Goal: Transaction & Acquisition: Purchase product/service

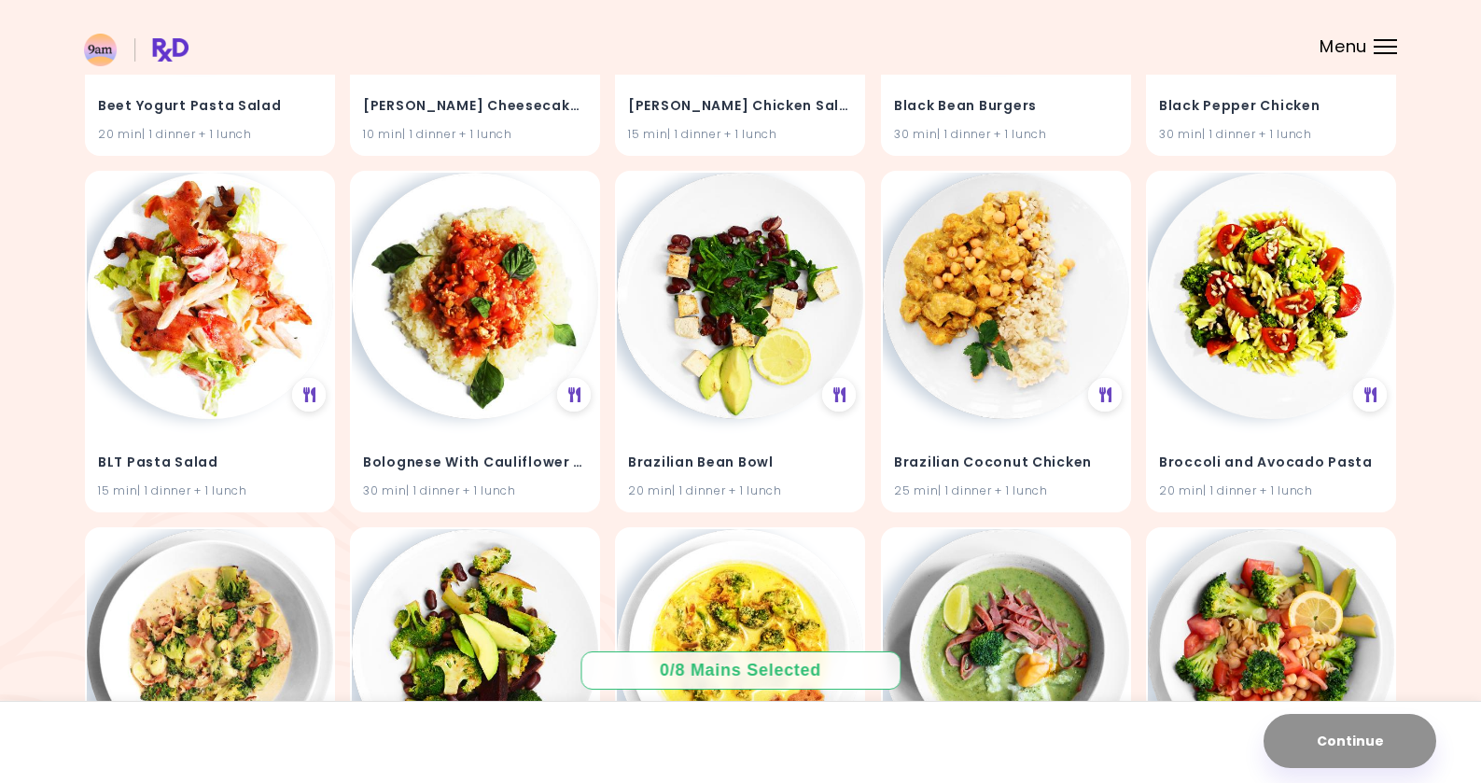
scroll to position [2664, 0]
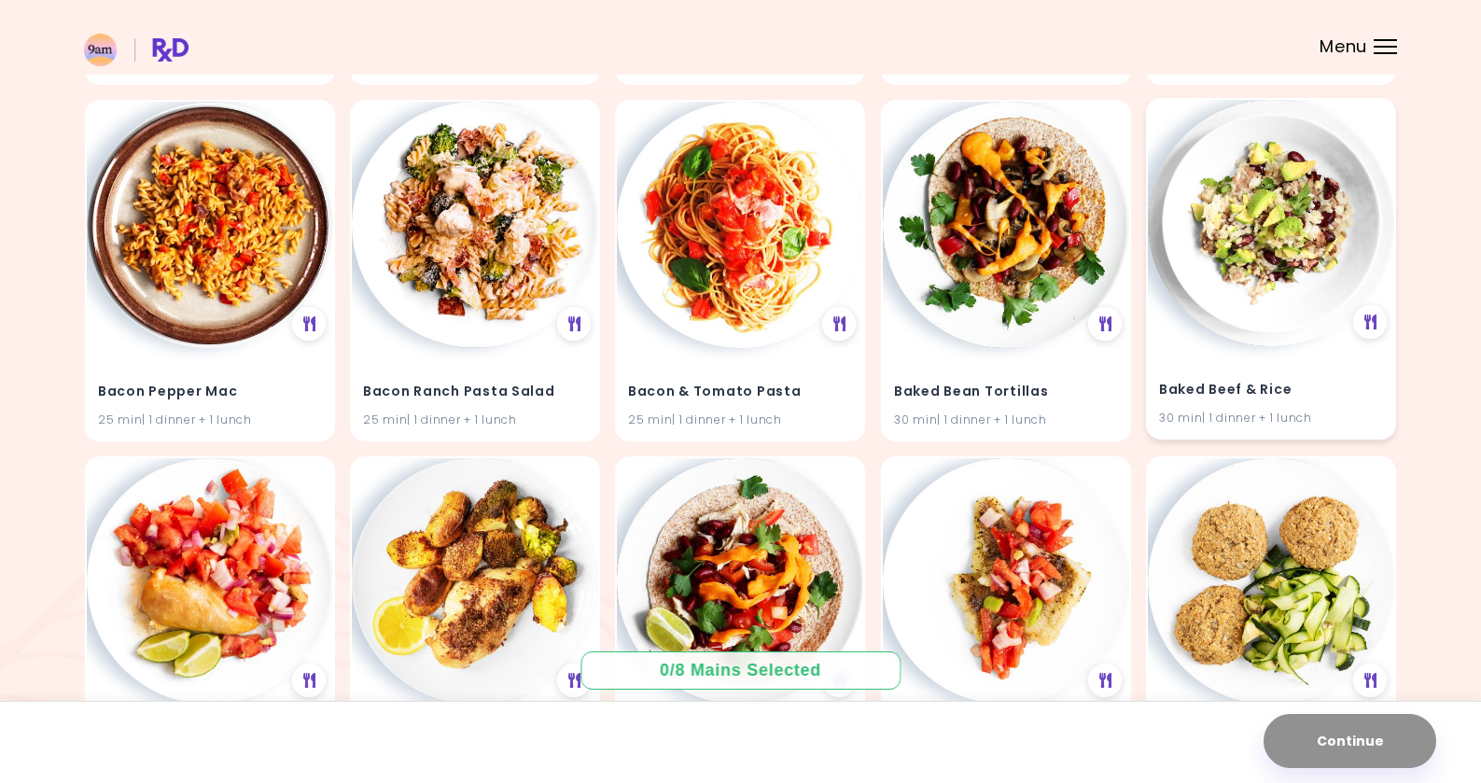
click at [1276, 213] on img at bounding box center [1271, 223] width 246 height 246
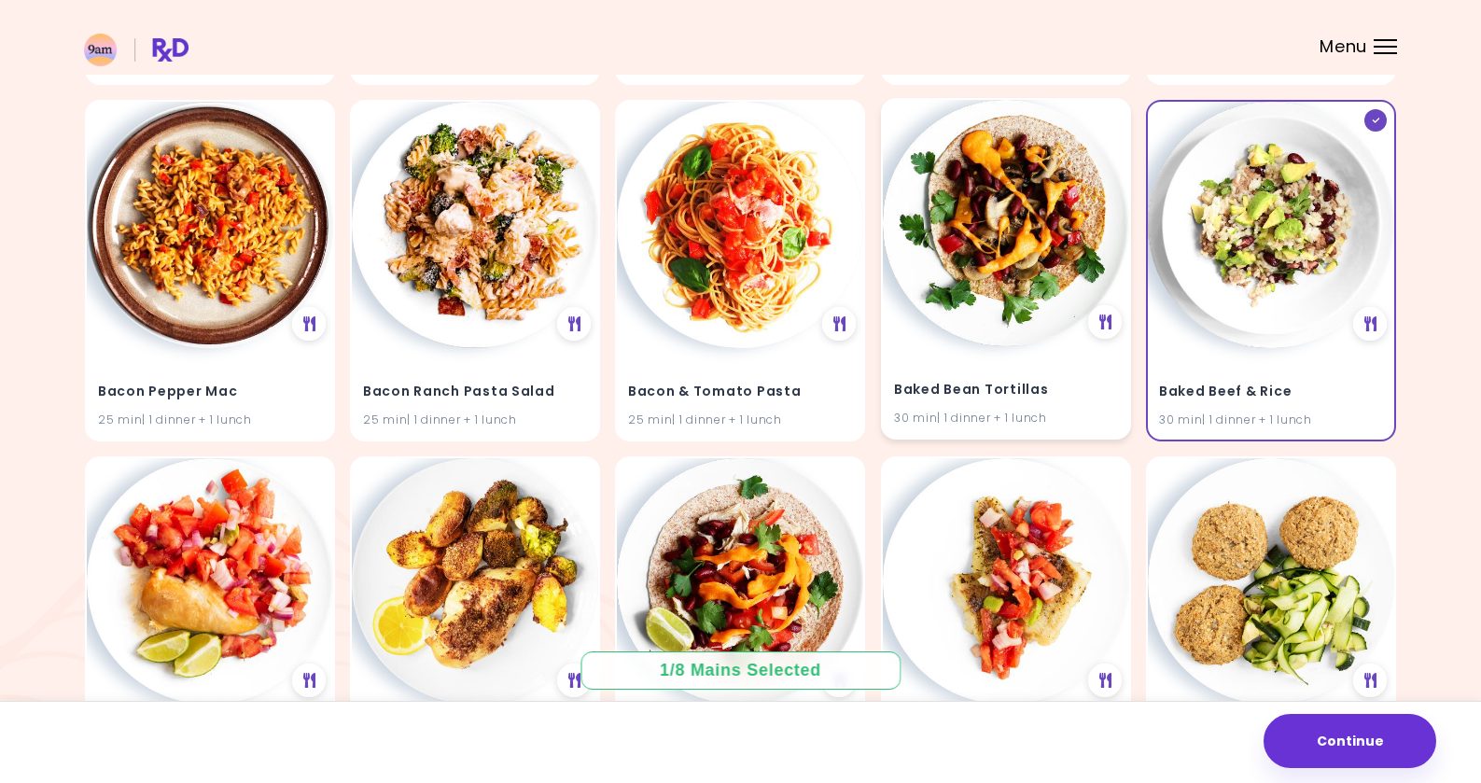
scroll to position [4447, 0]
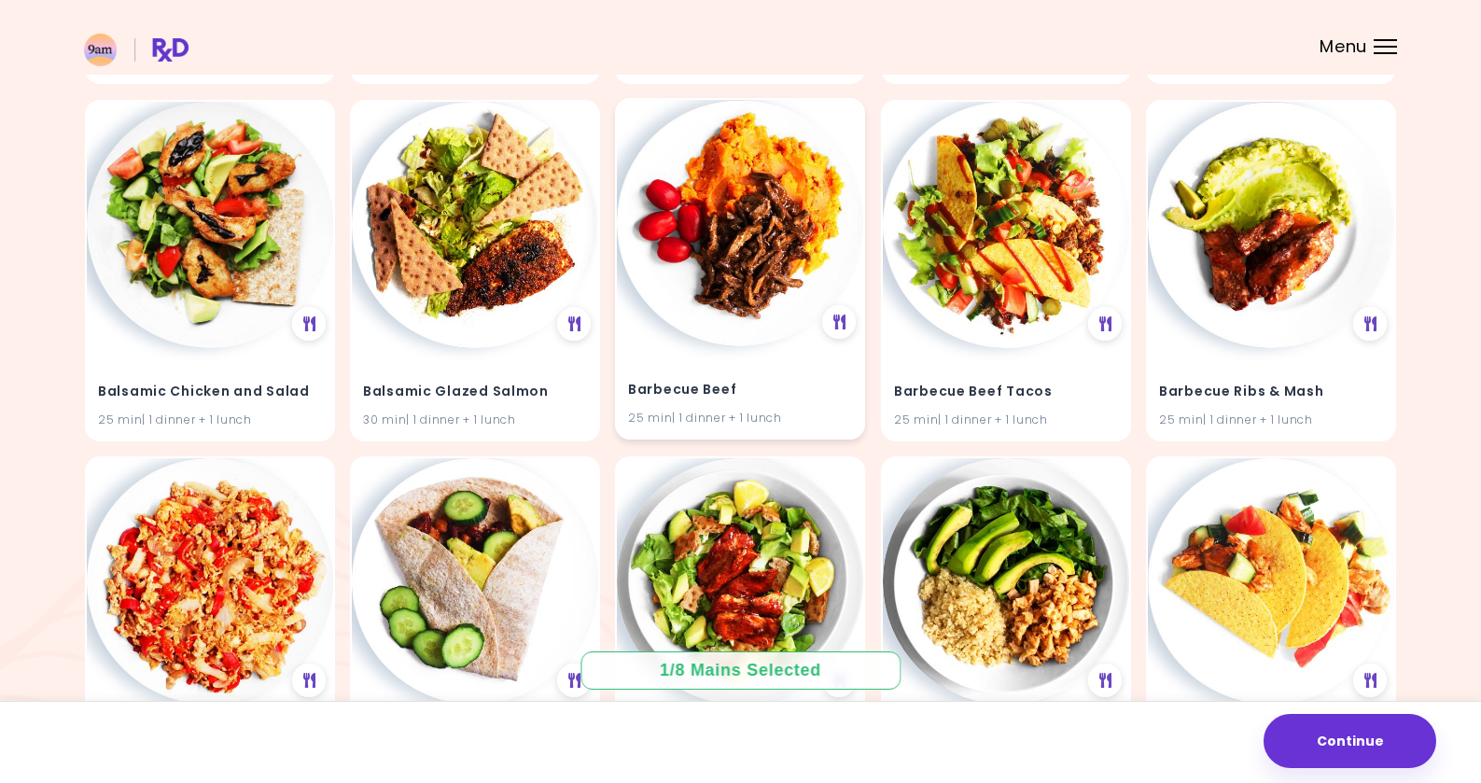
click at [747, 223] on img at bounding box center [740, 223] width 246 height 246
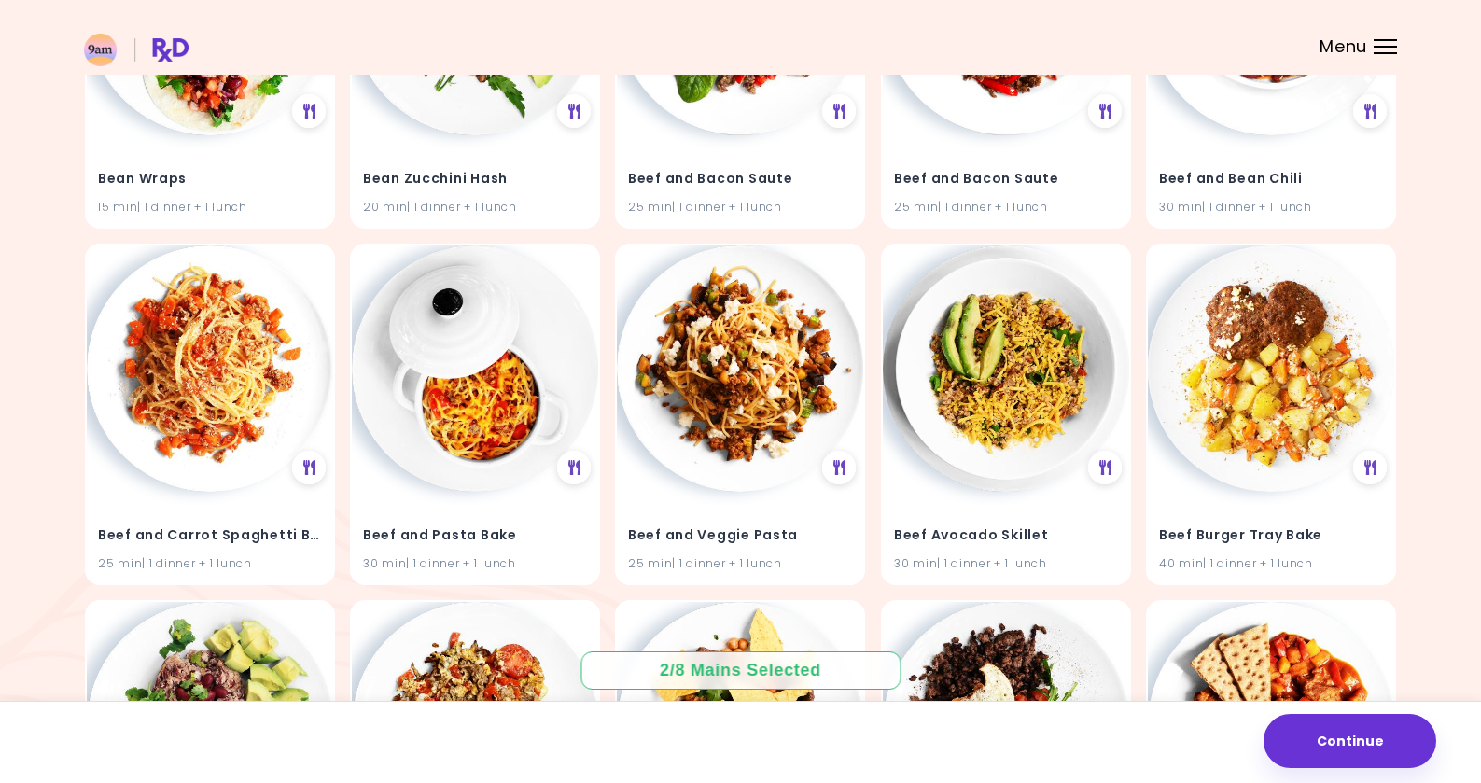
scroll to position [7966, 0]
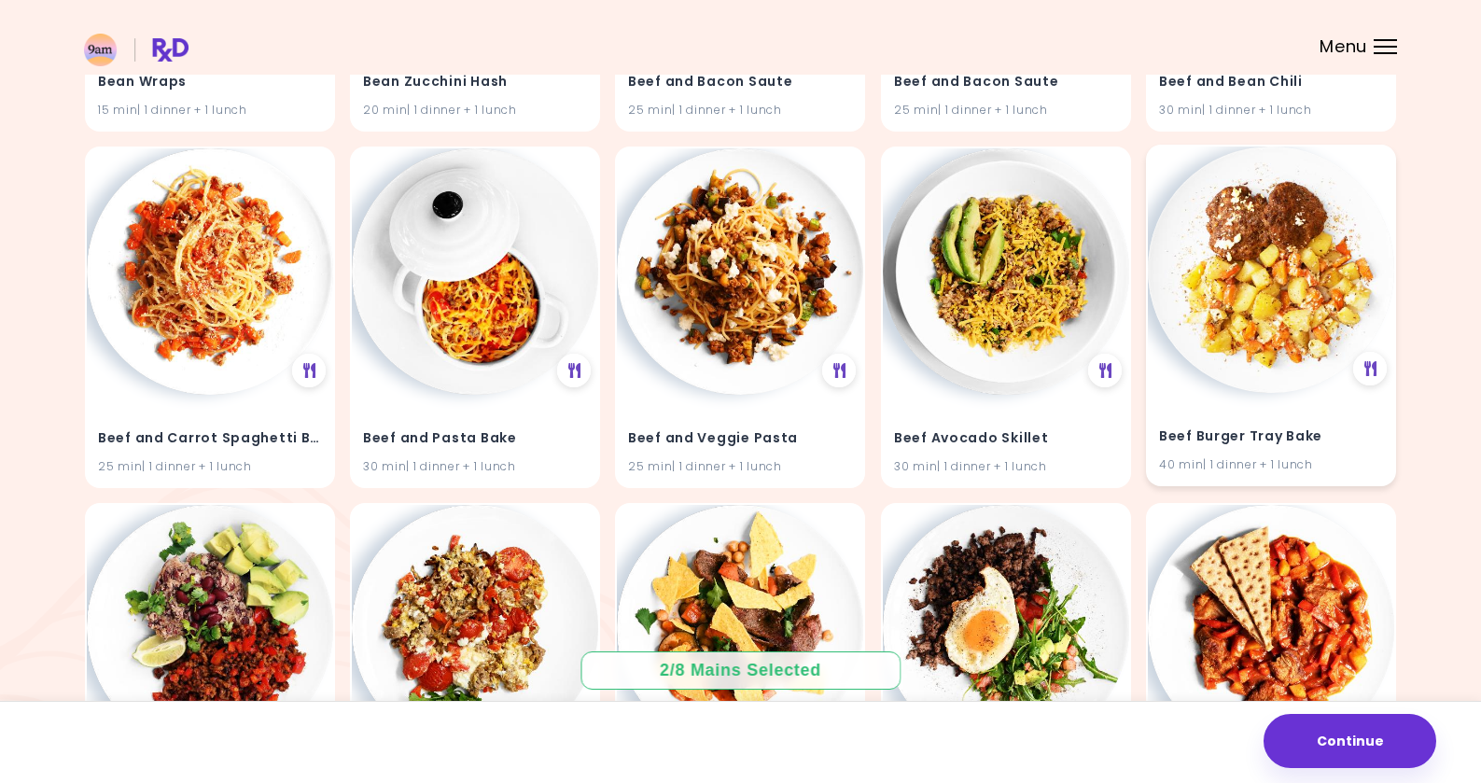
click at [1294, 295] on img at bounding box center [1271, 270] width 246 height 246
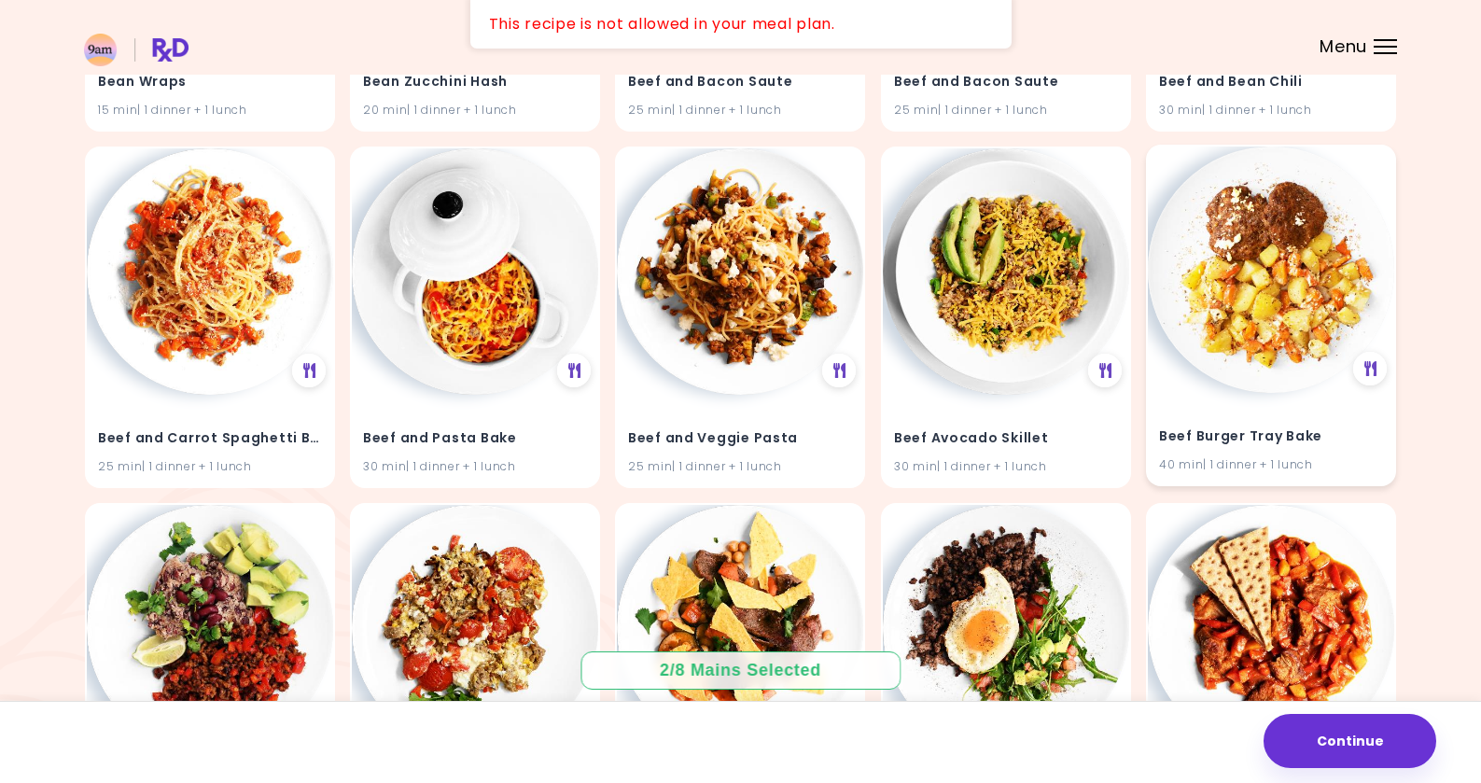
click at [1245, 285] on img at bounding box center [1271, 270] width 246 height 246
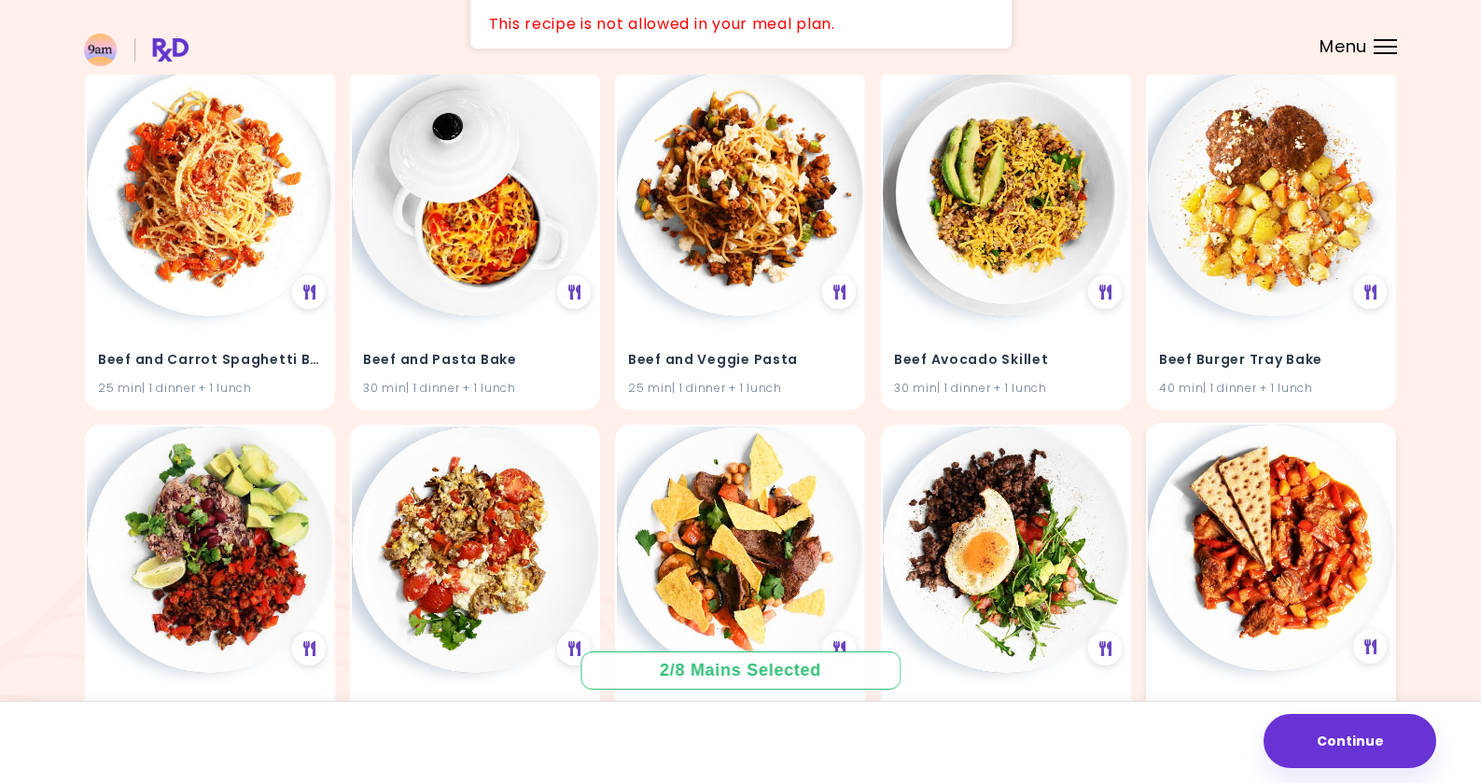
scroll to position [7958, 0]
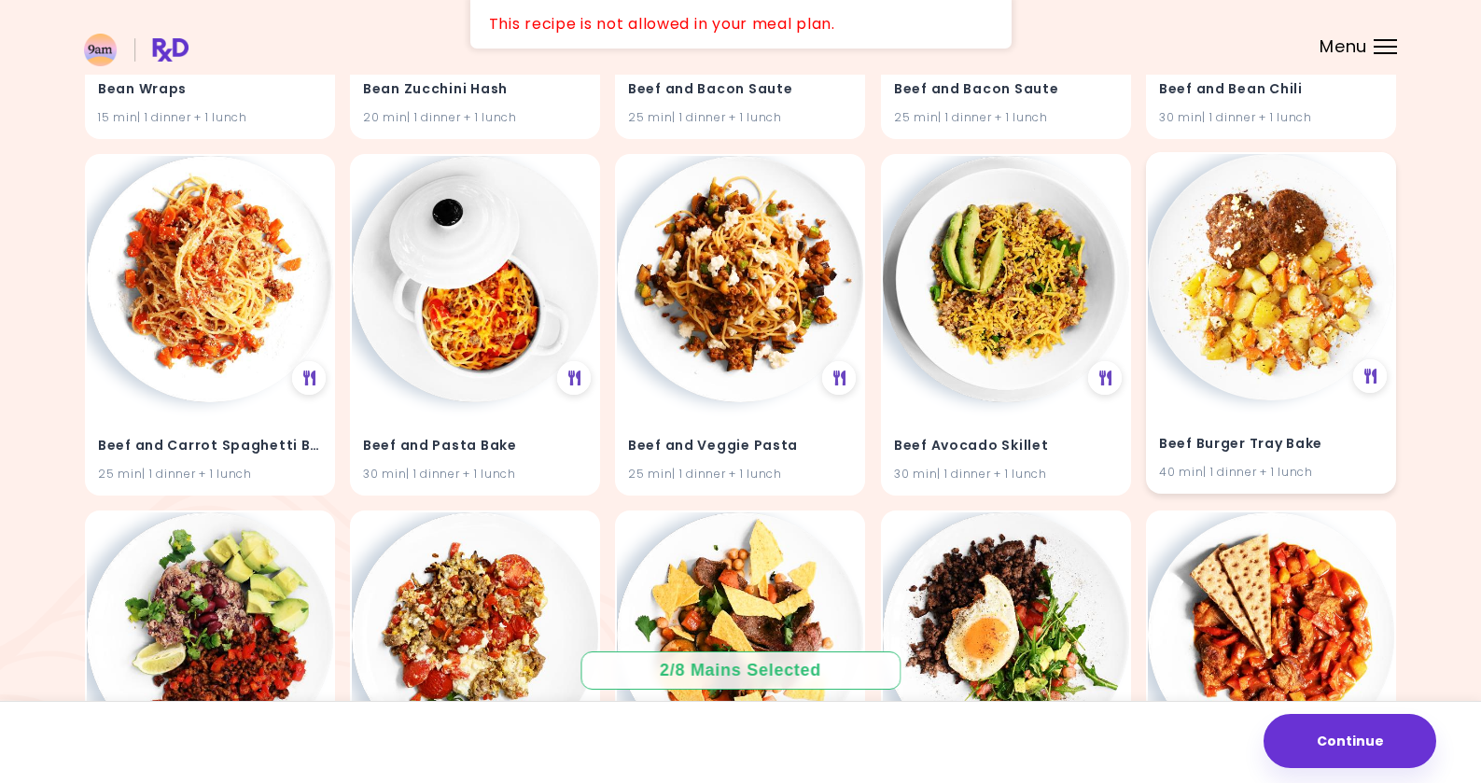
click at [1264, 267] on img at bounding box center [1271, 277] width 246 height 246
click at [1270, 298] on img at bounding box center [1271, 277] width 246 height 246
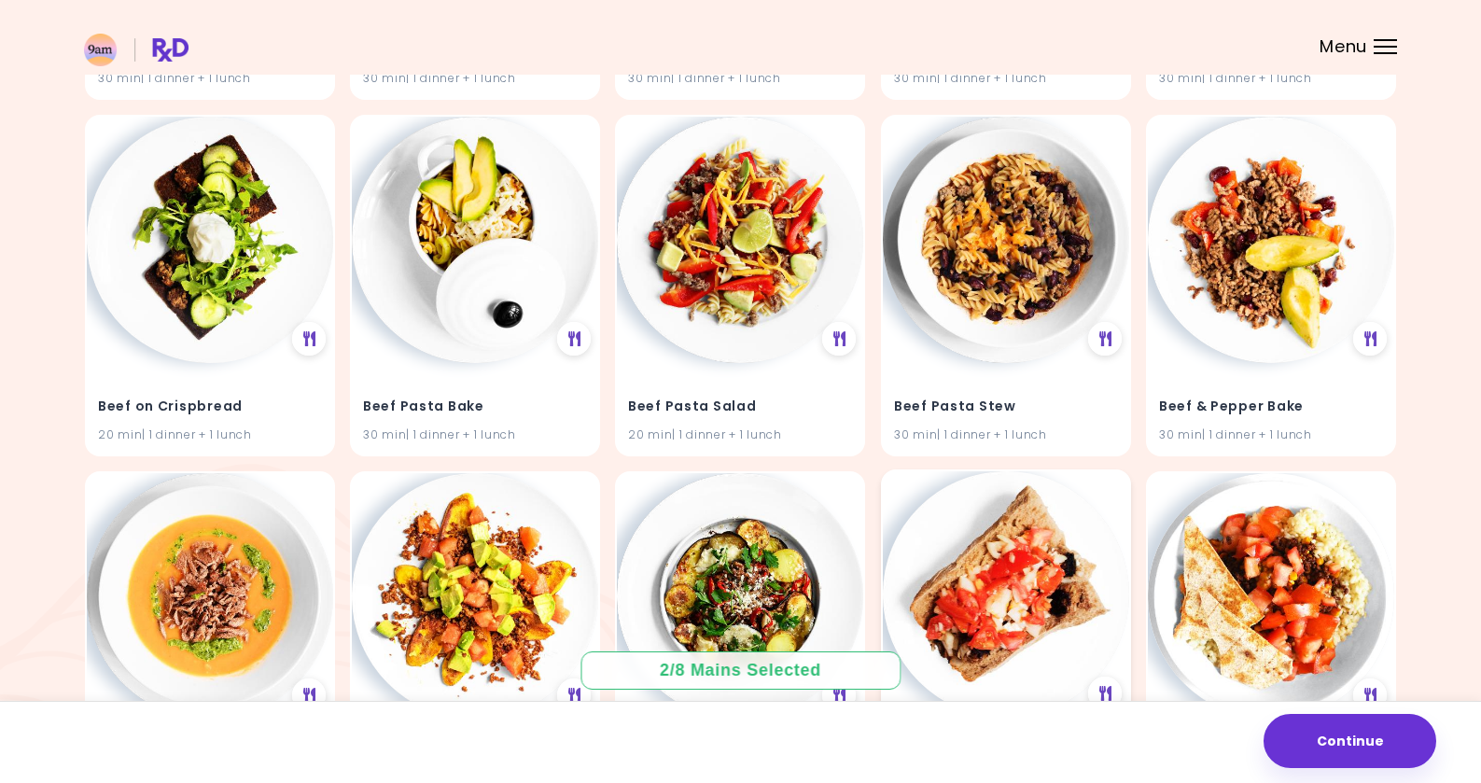
scroll to position [9133, 0]
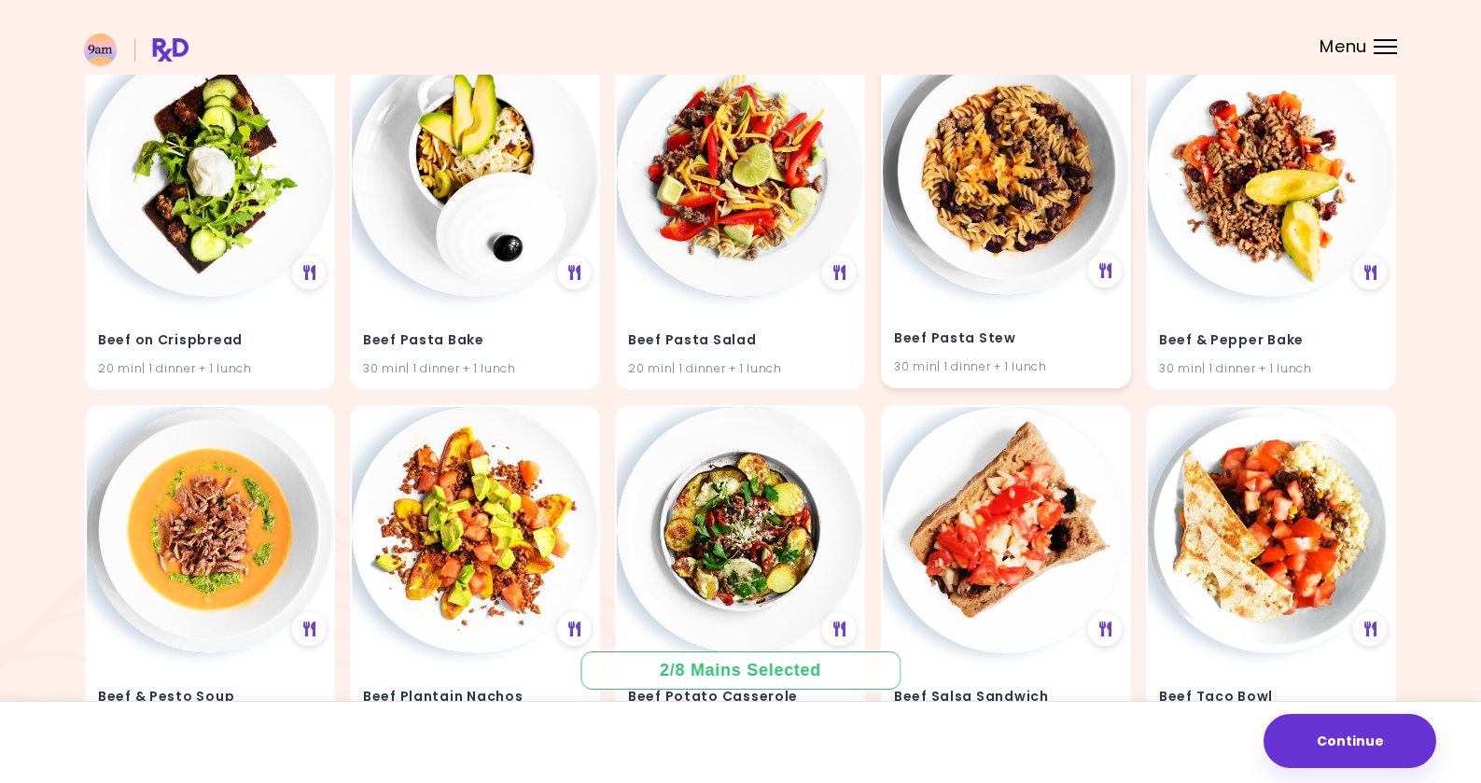
click at [983, 235] on img at bounding box center [1006, 172] width 246 height 246
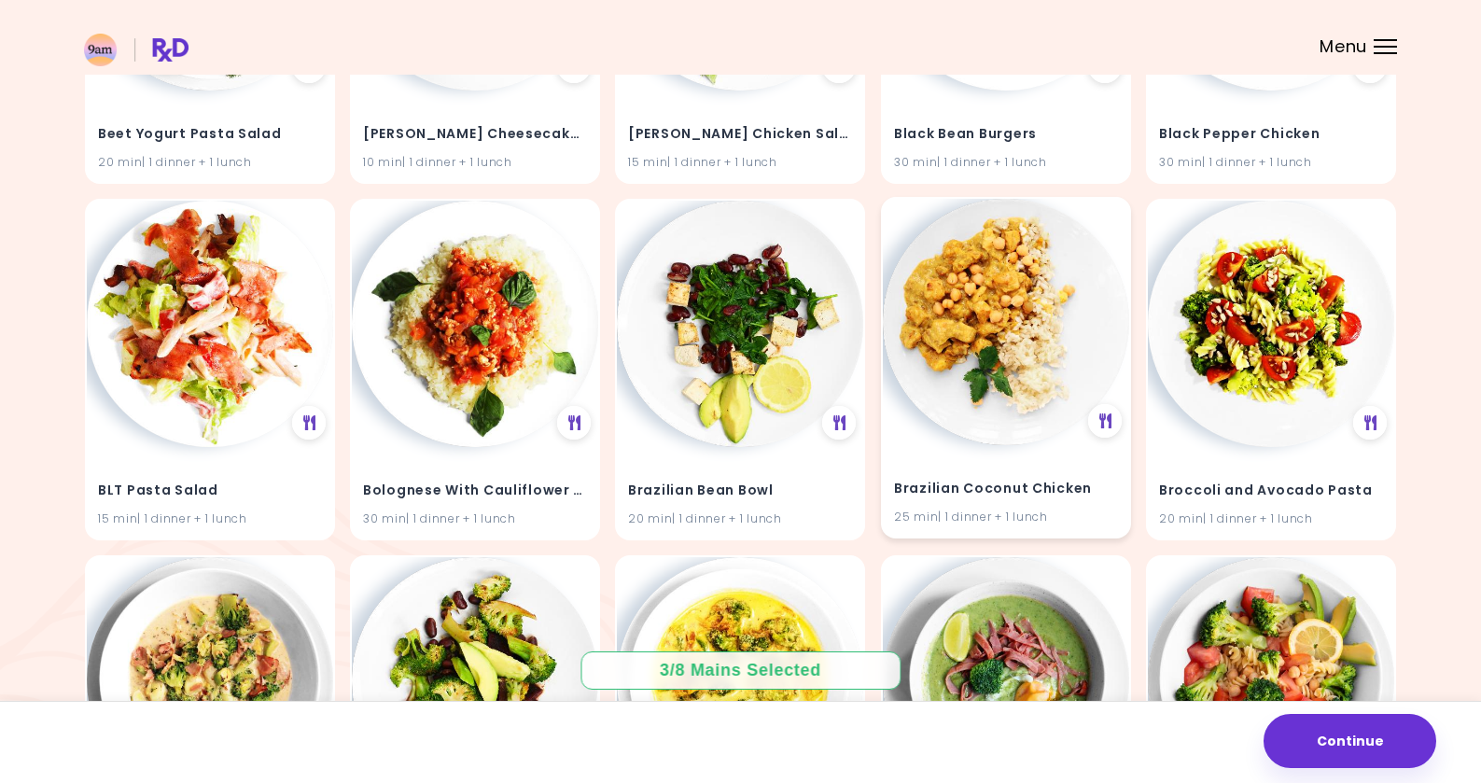
scroll to position [11130, 0]
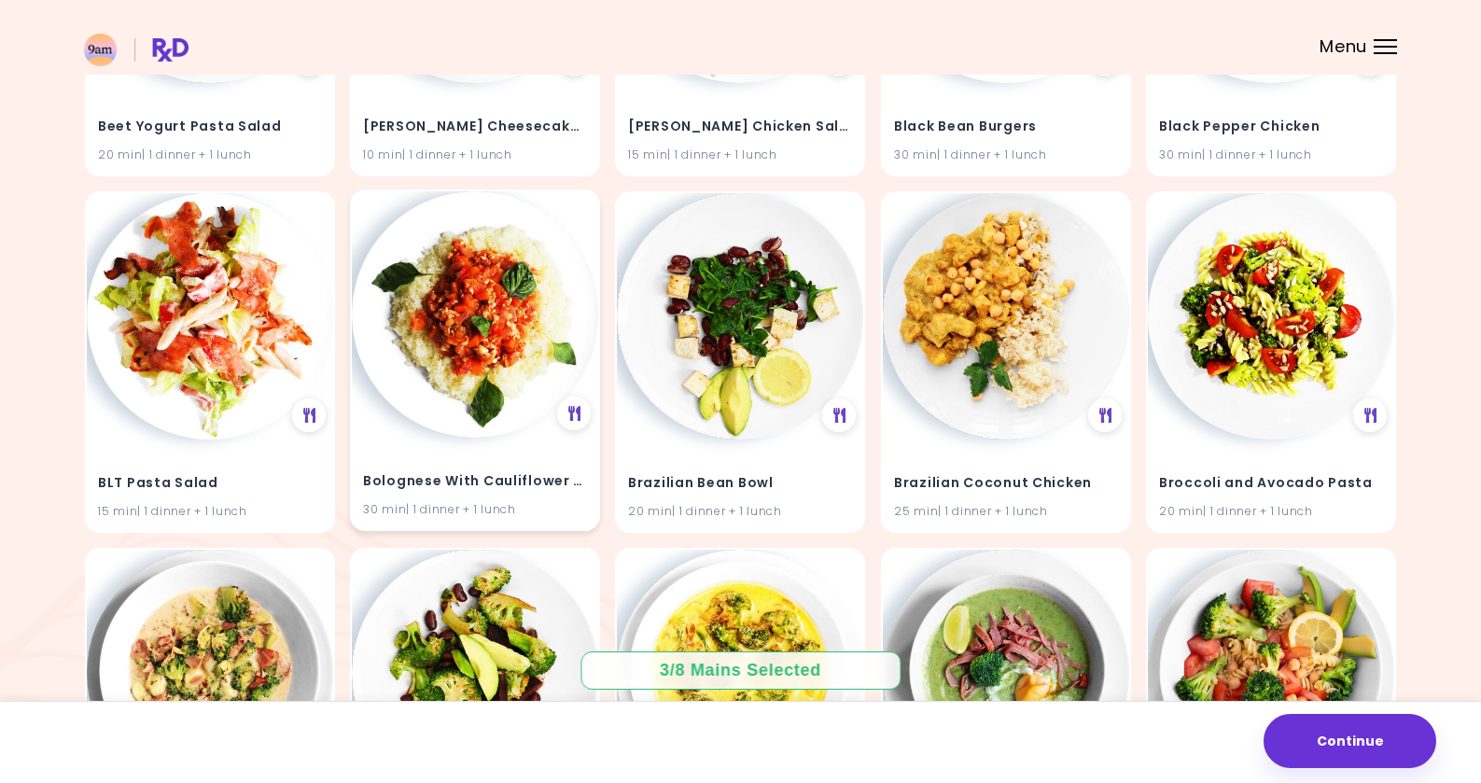
click at [478, 319] on img at bounding box center [475, 314] width 246 height 246
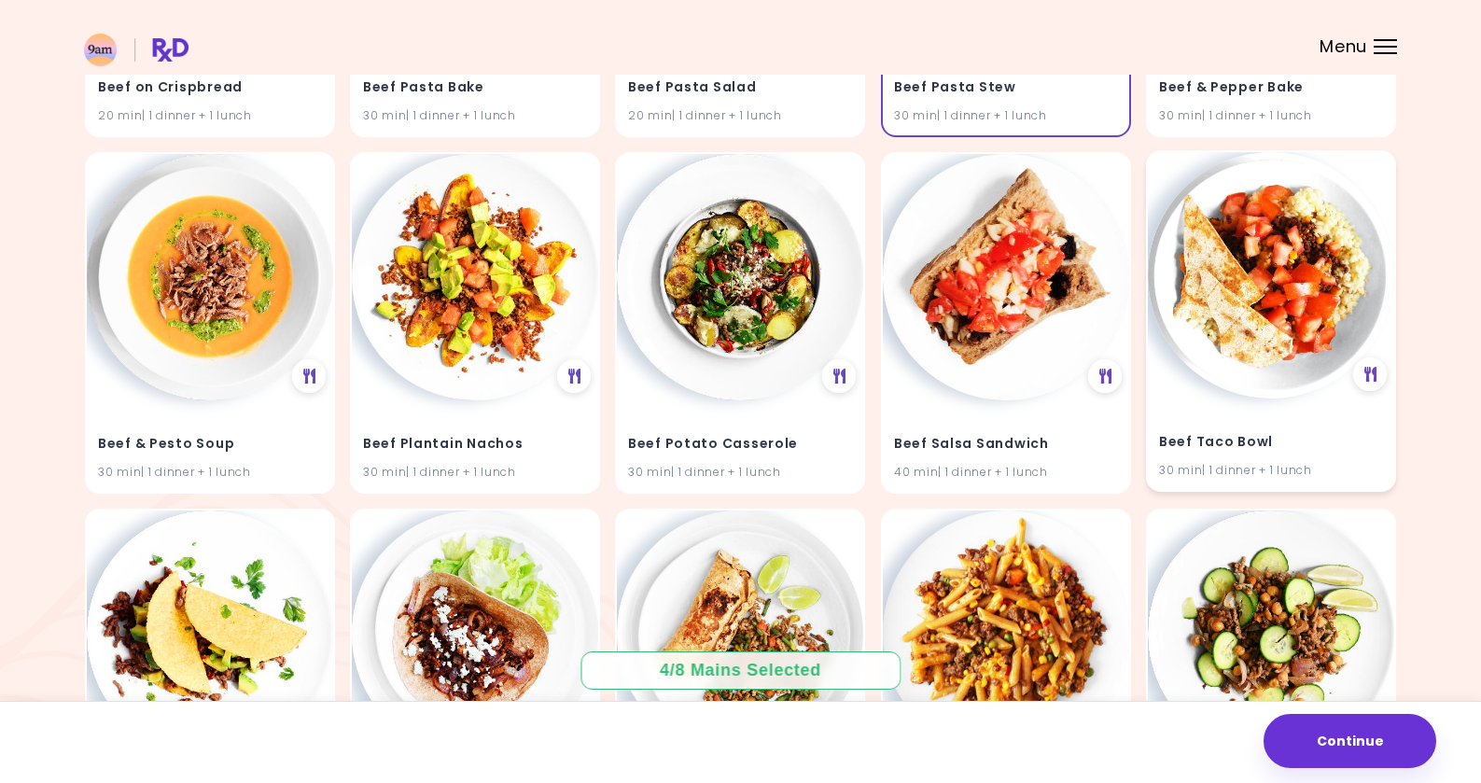
scroll to position [9331, 0]
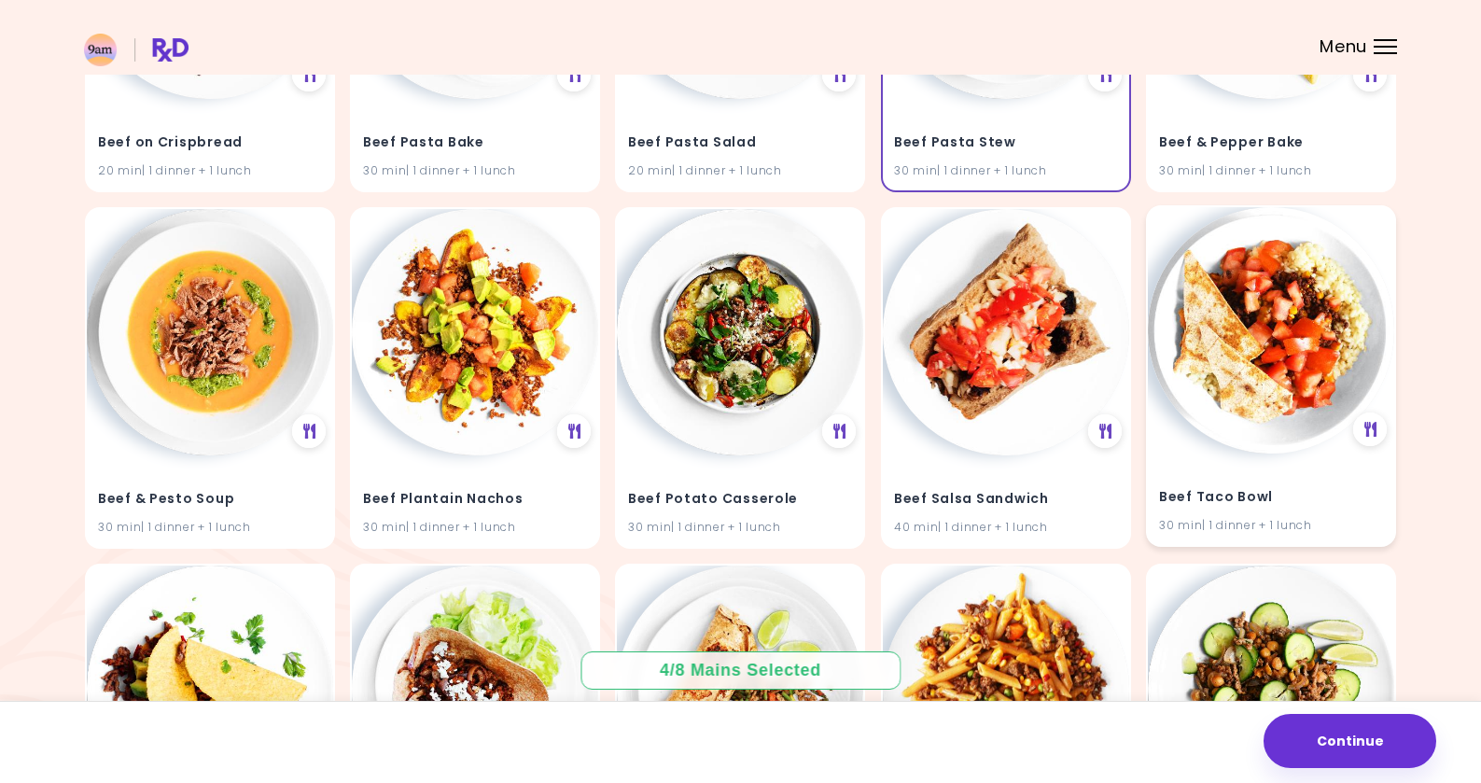
click at [1275, 340] on img at bounding box center [1271, 330] width 246 height 246
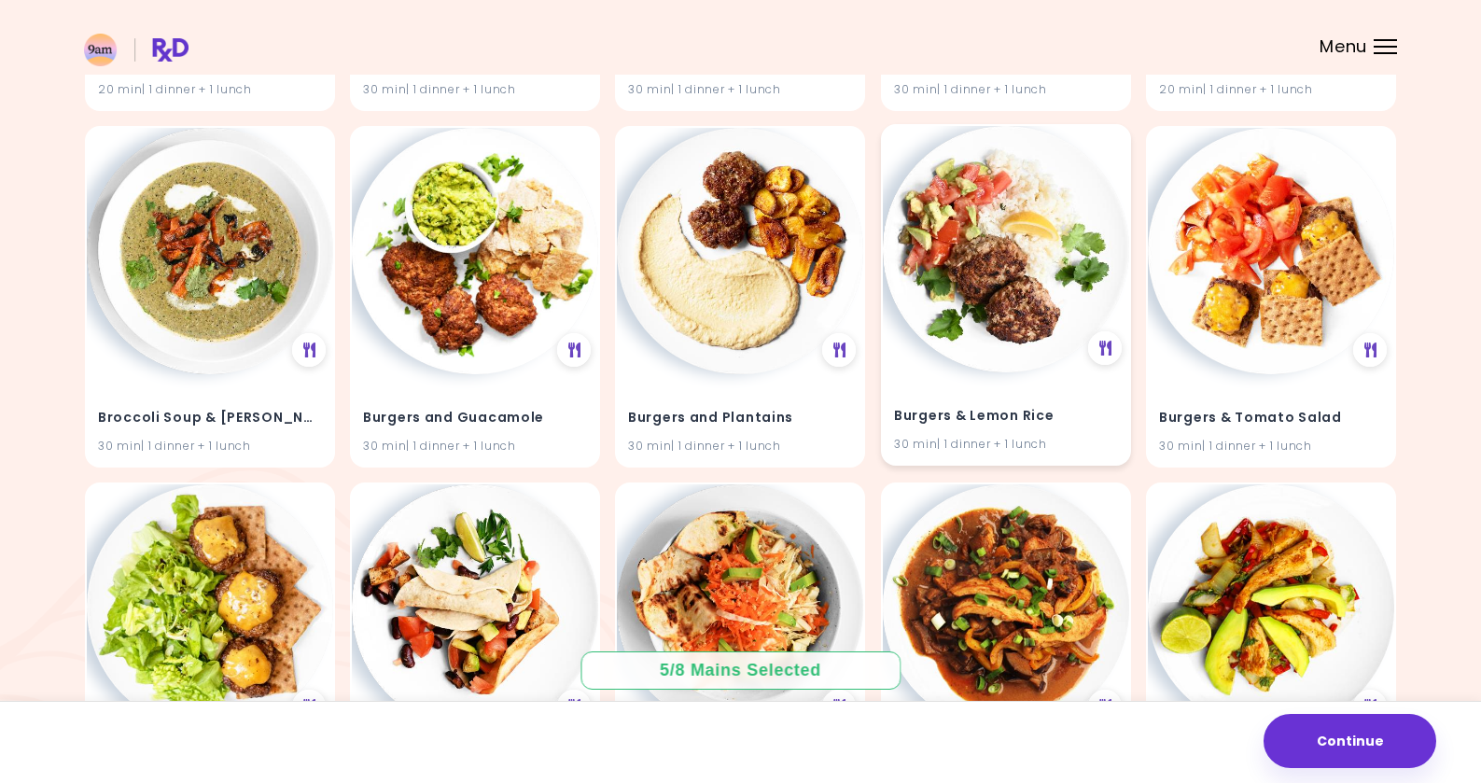
scroll to position [11927, 0]
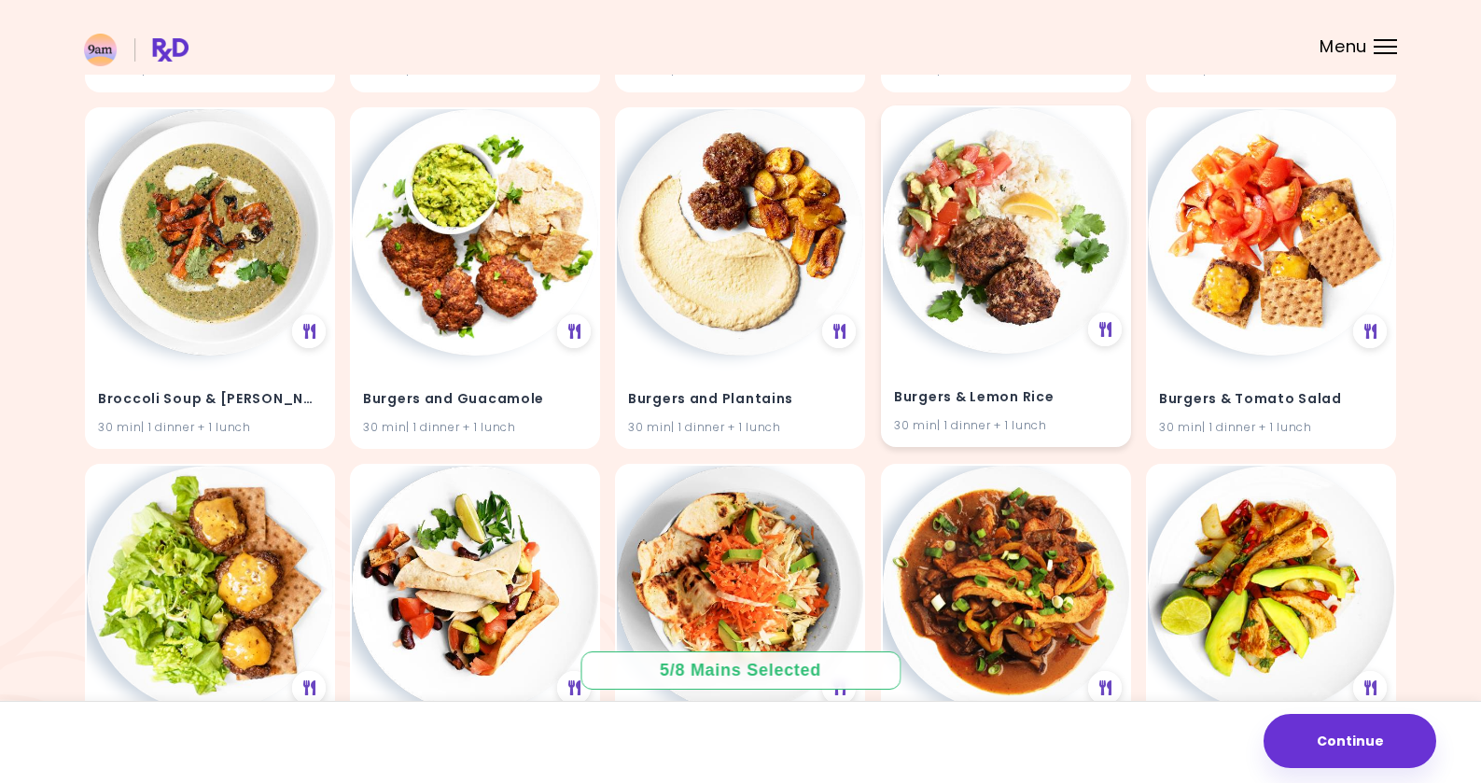
click at [999, 278] on img at bounding box center [1006, 230] width 246 height 246
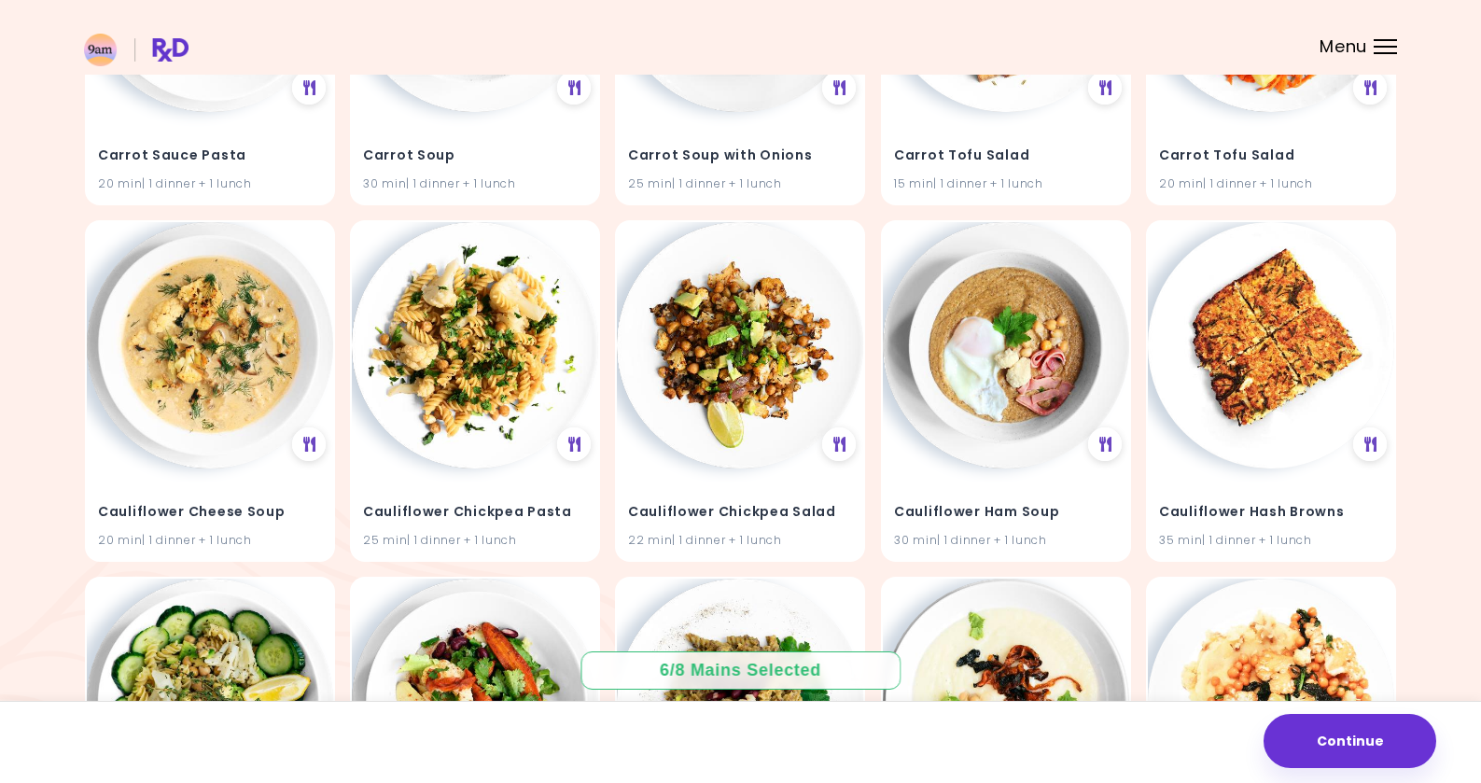
scroll to position [13962, 0]
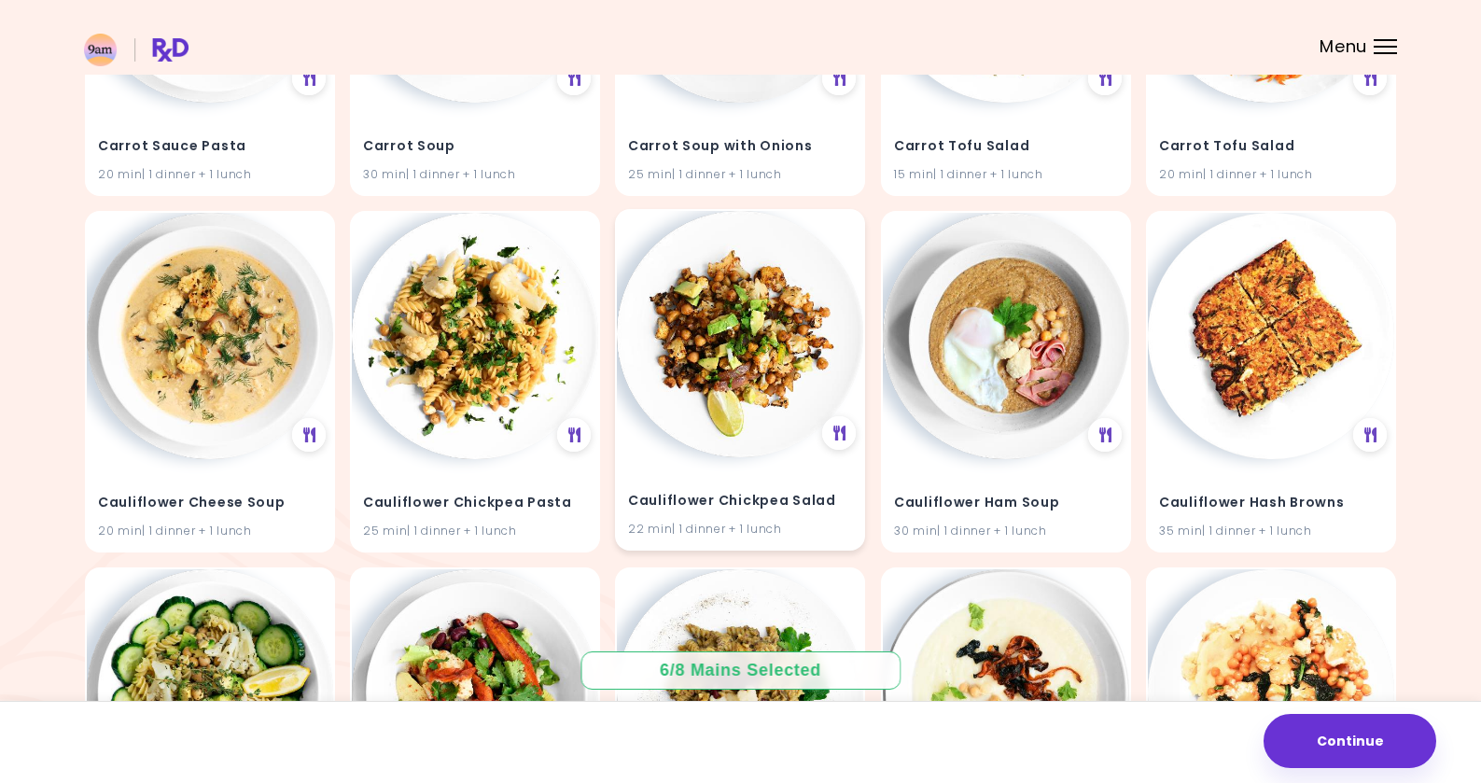
click at [743, 328] on img at bounding box center [740, 334] width 246 height 246
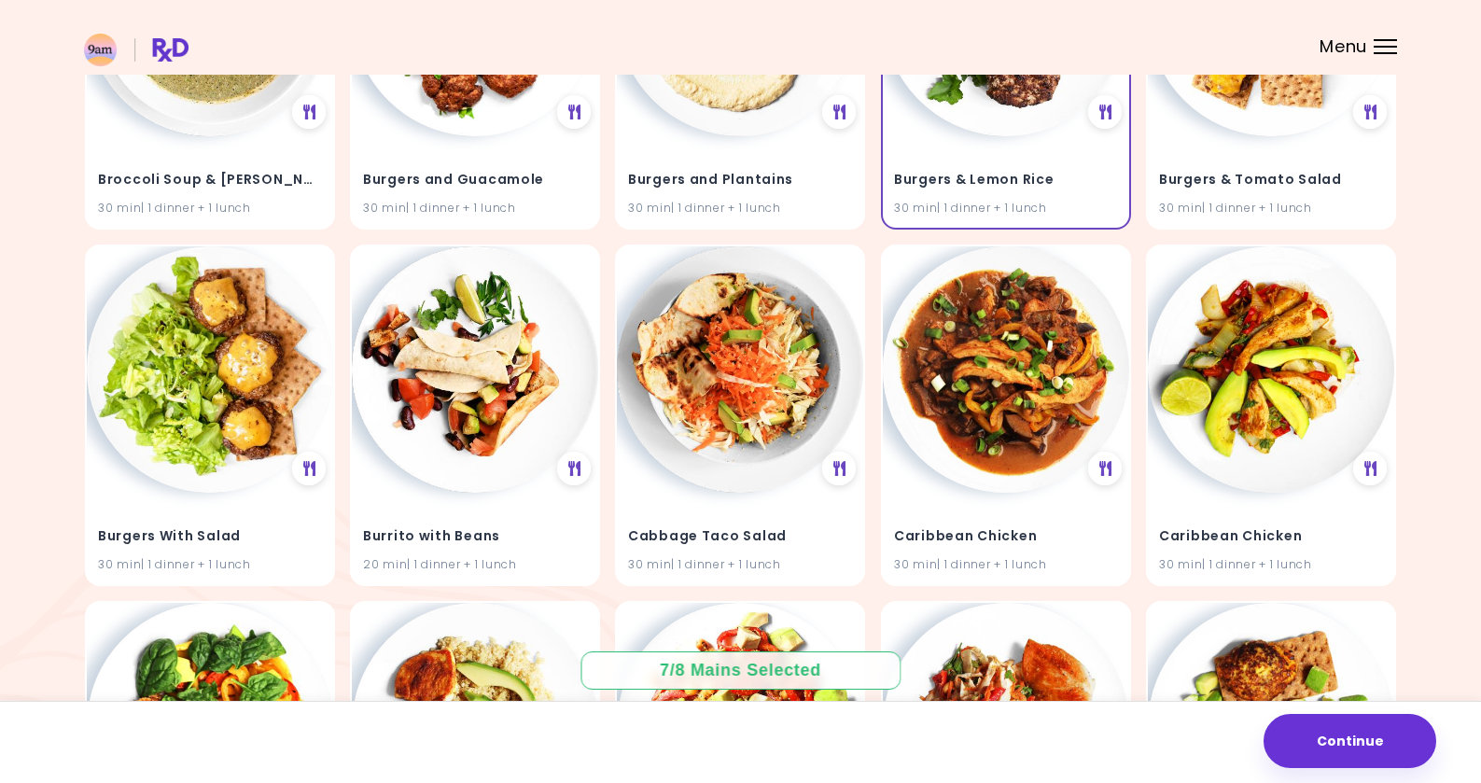
scroll to position [12149, 0]
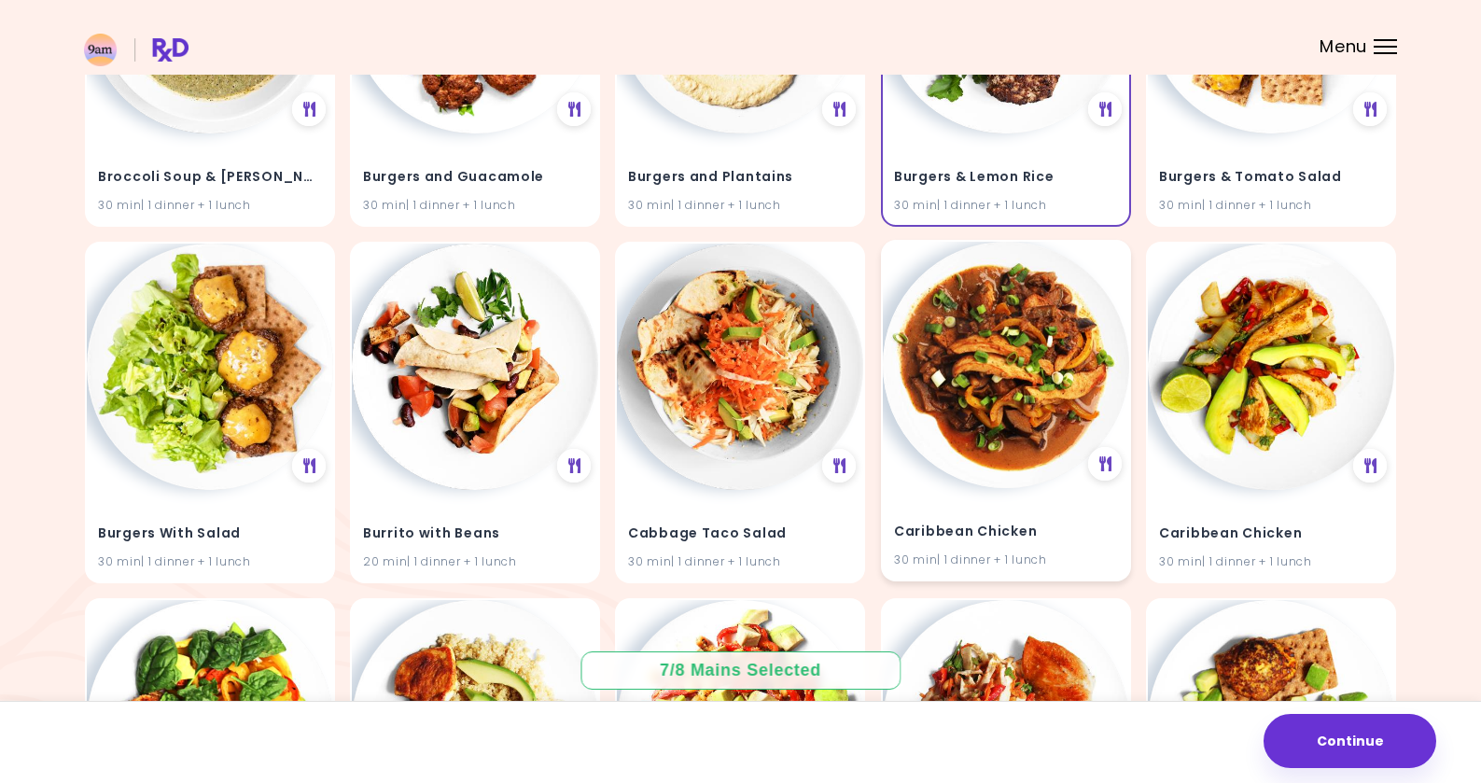
click at [988, 373] on img at bounding box center [1006, 365] width 246 height 246
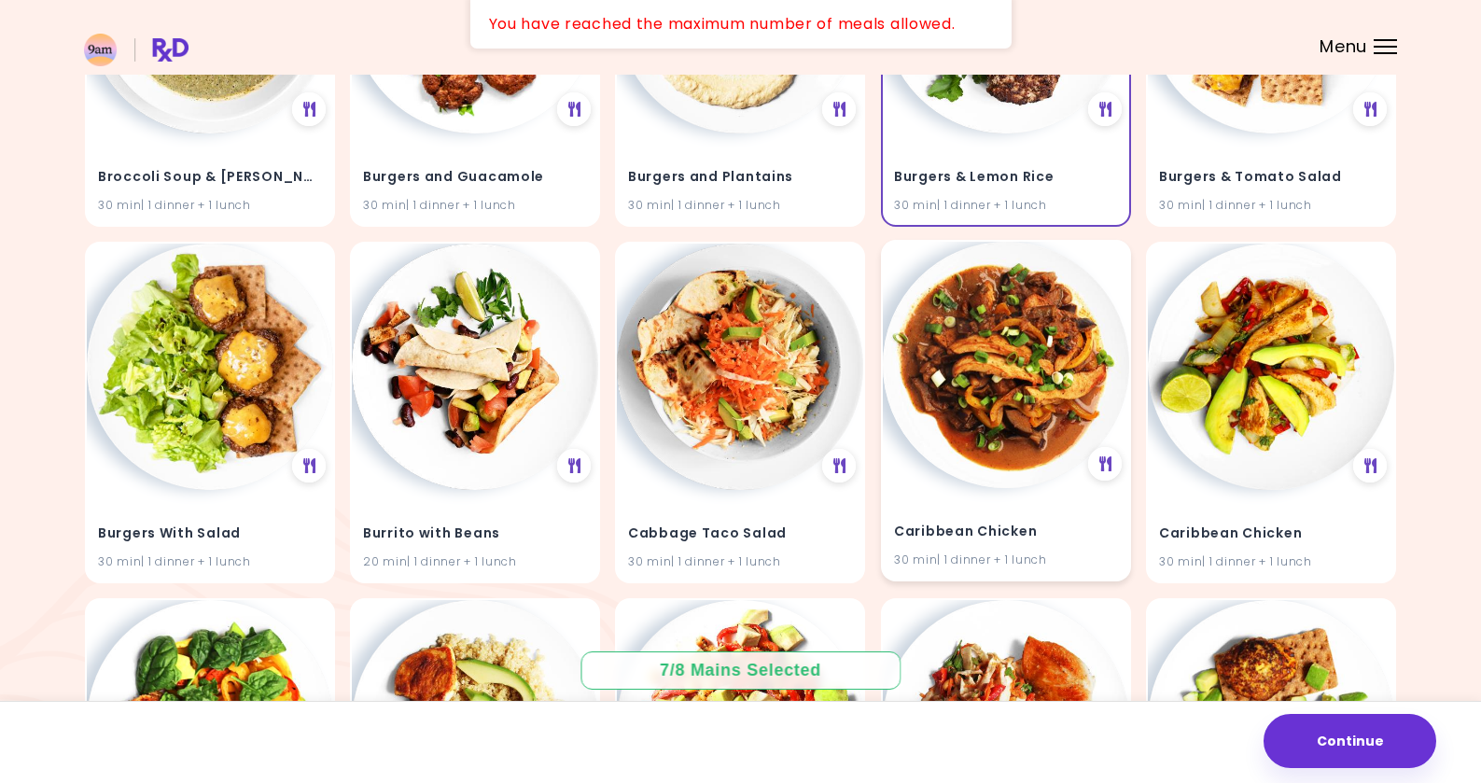
click at [1008, 411] on img at bounding box center [1006, 365] width 246 height 246
click at [1036, 297] on img at bounding box center [1006, 365] width 246 height 246
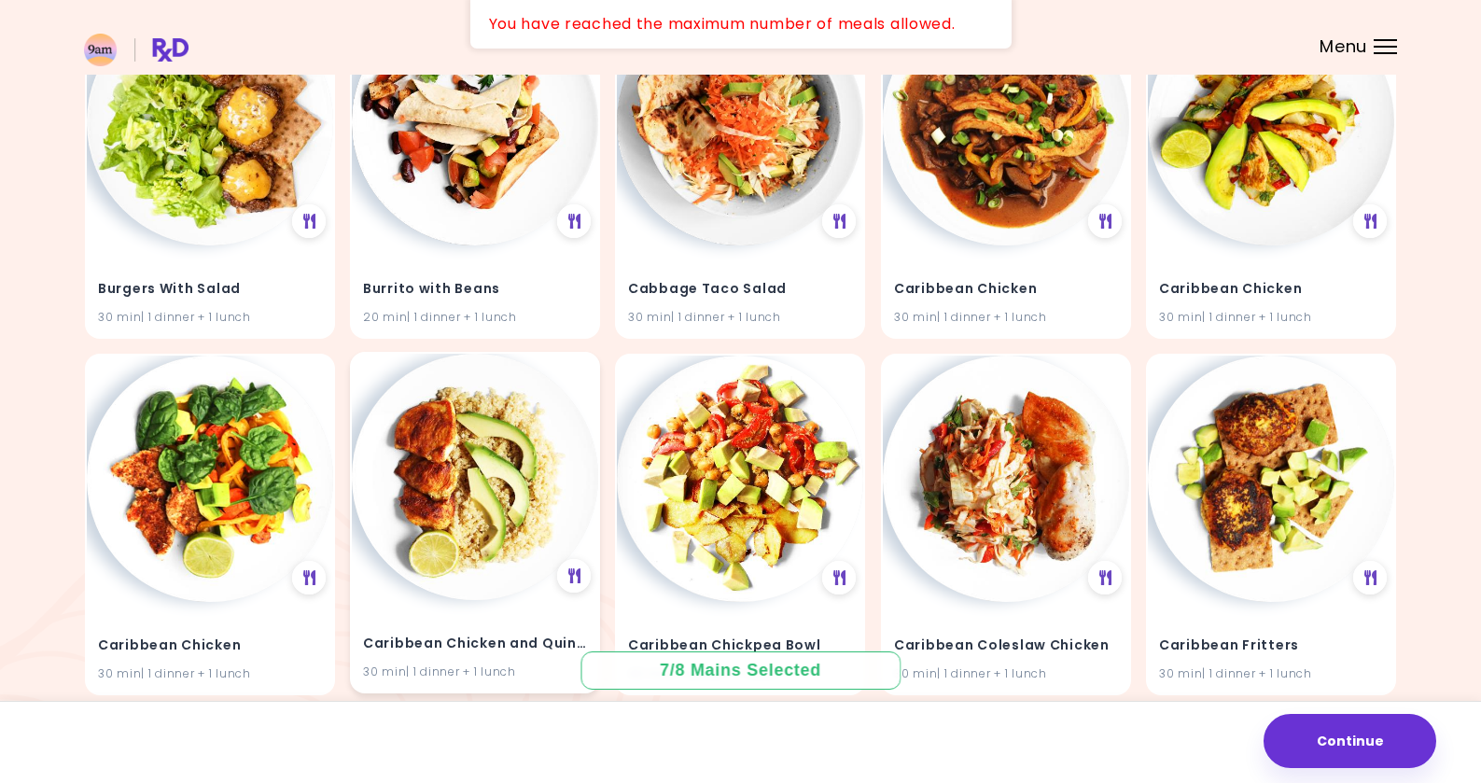
scroll to position [12377, 0]
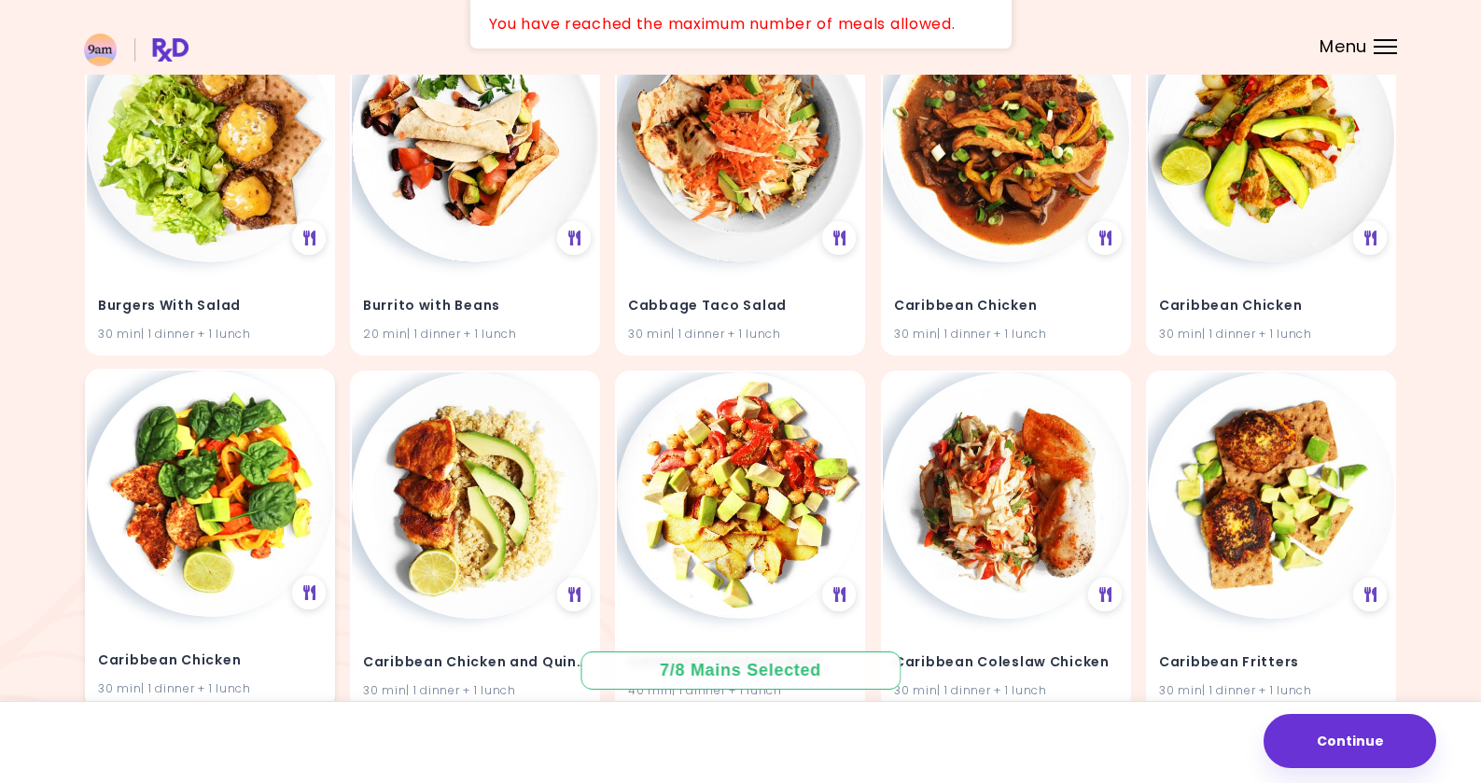
click at [231, 464] on img at bounding box center [210, 493] width 246 height 246
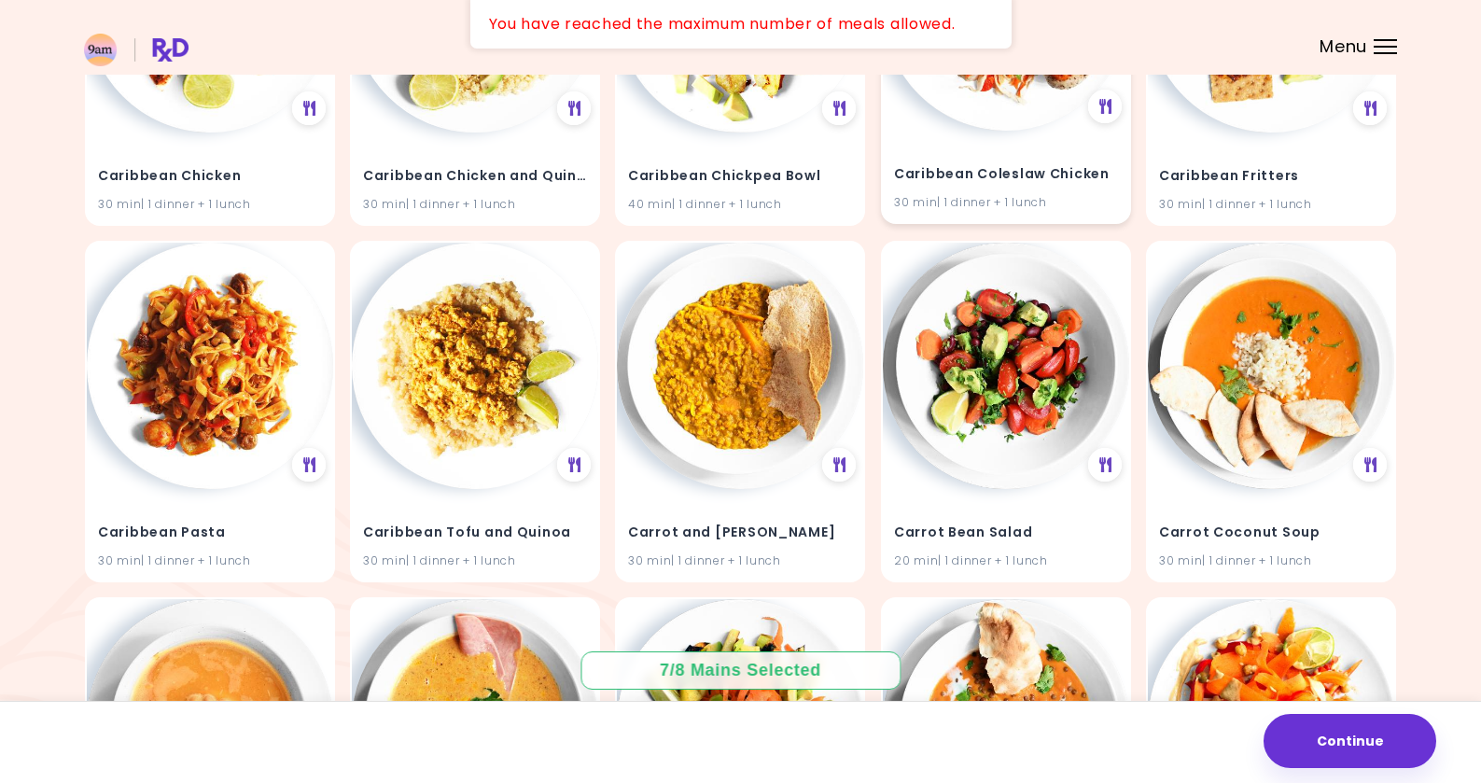
scroll to position [12937, 0]
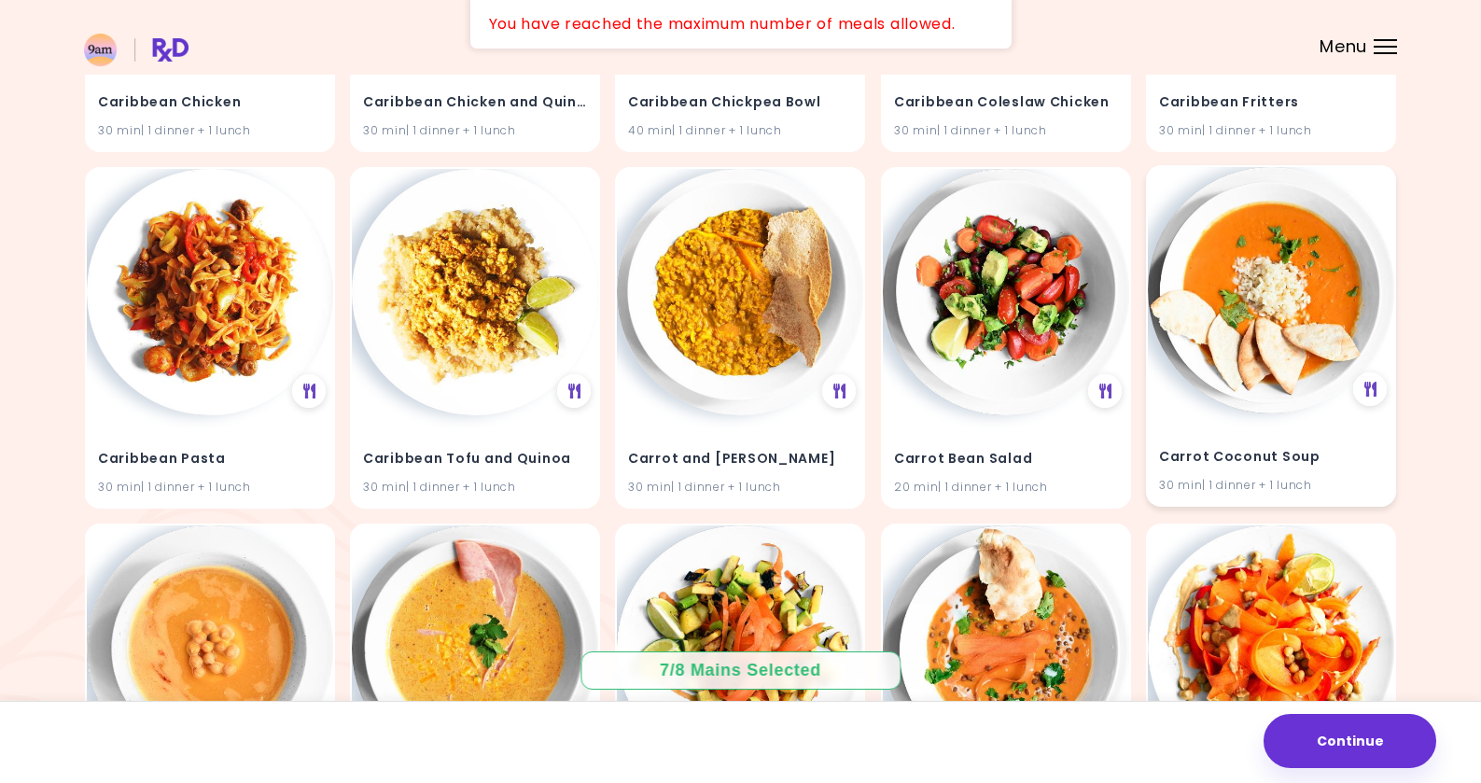
click at [1263, 316] on img at bounding box center [1271, 290] width 246 height 246
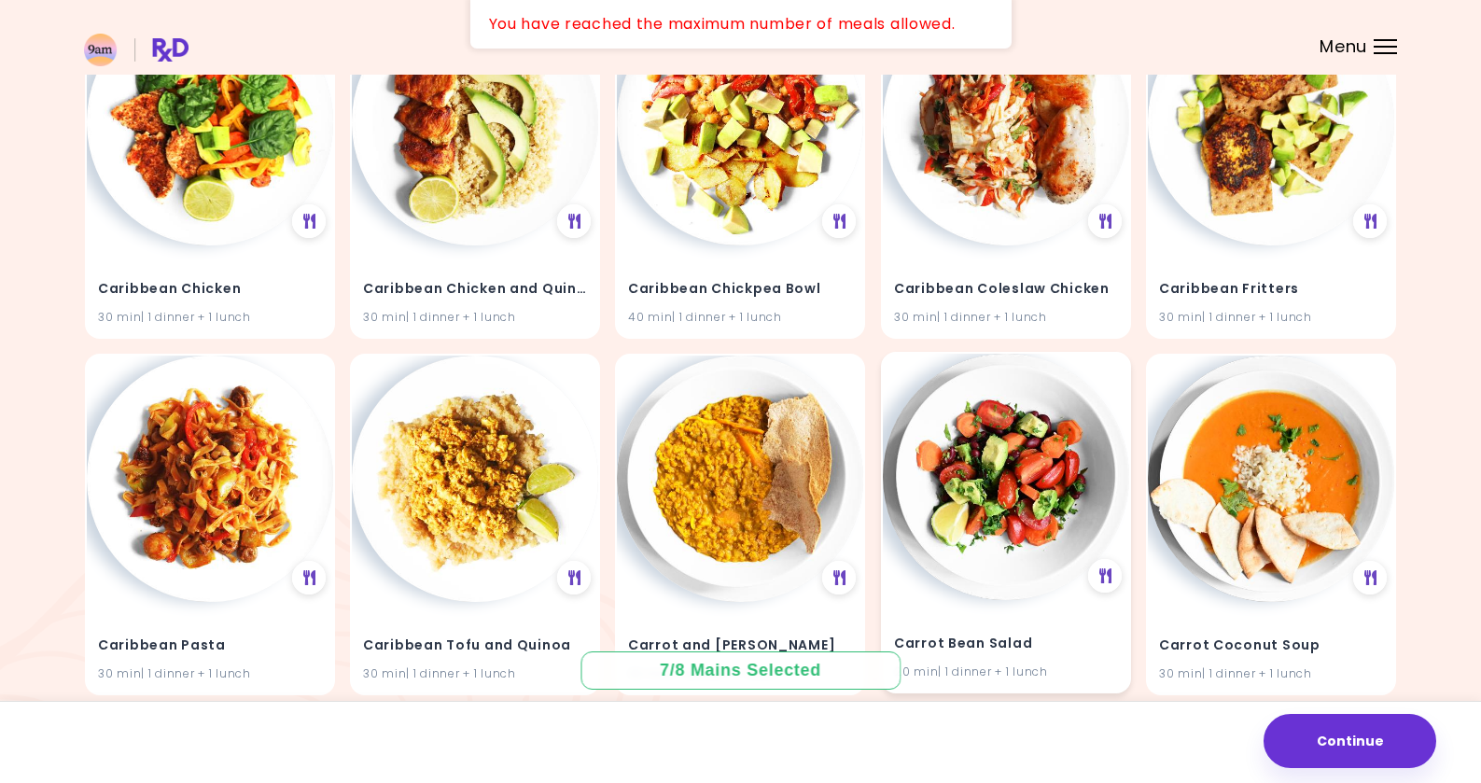
scroll to position [12783, 0]
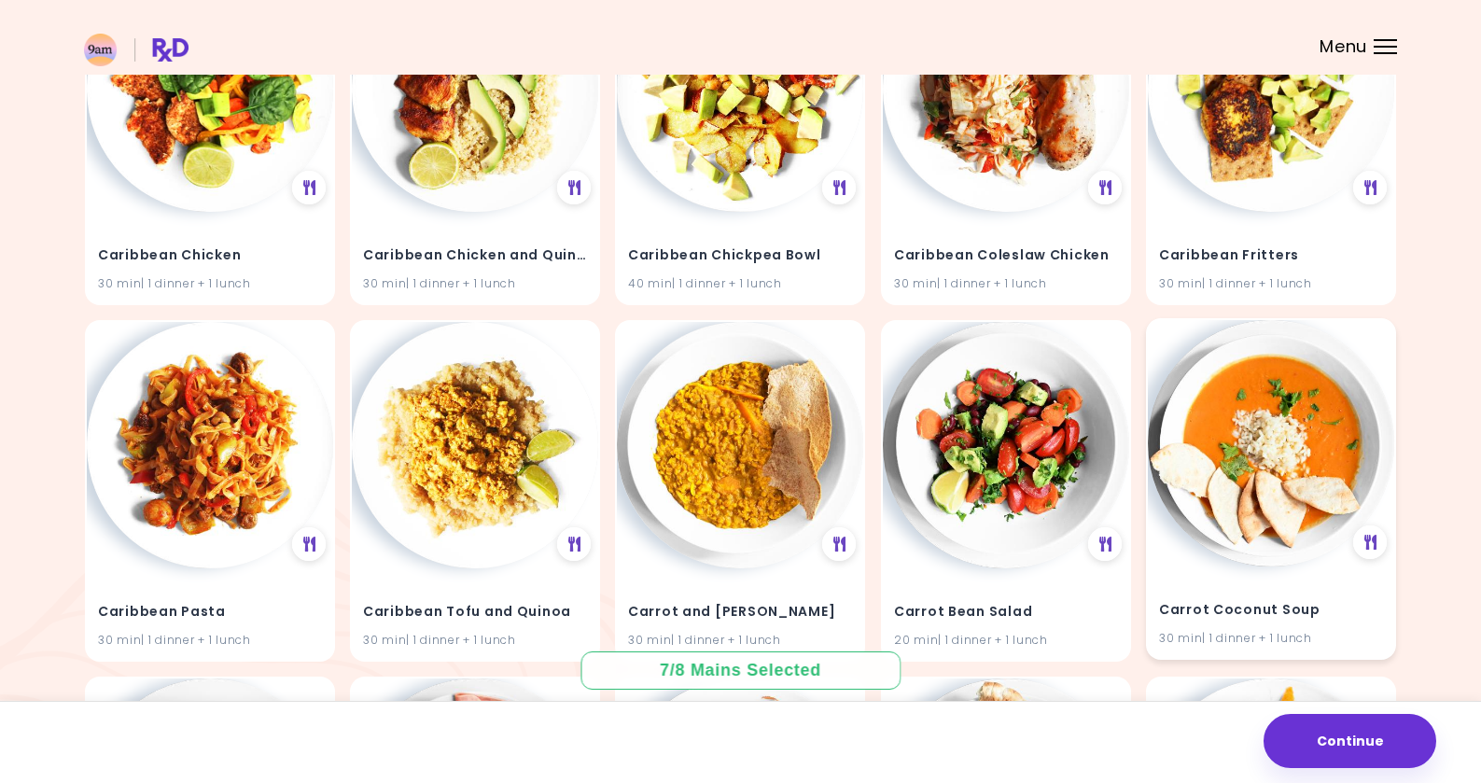
click at [1263, 469] on img at bounding box center [1271, 443] width 246 height 246
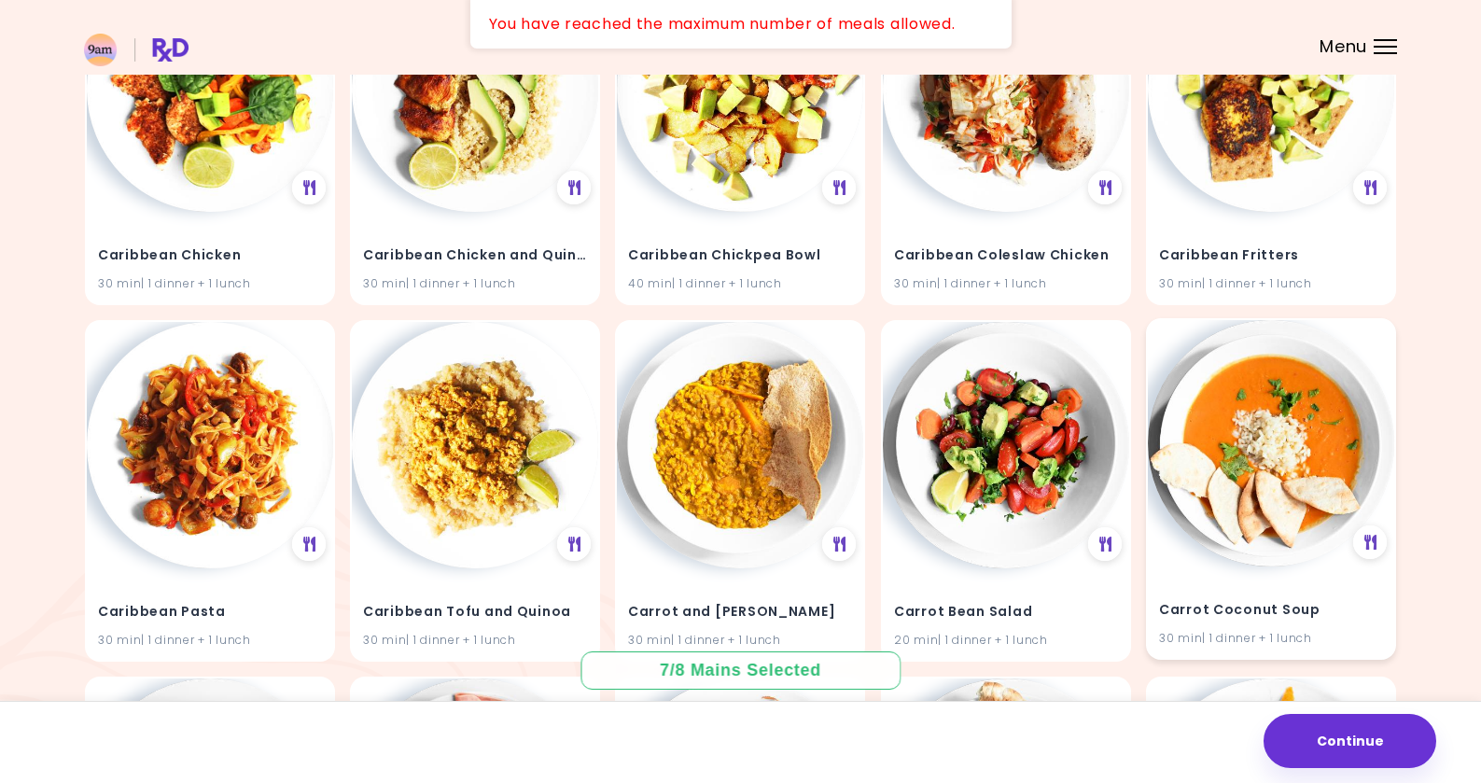
click at [1263, 469] on img at bounding box center [1271, 443] width 246 height 246
click at [1001, 421] on img at bounding box center [1006, 443] width 246 height 246
click at [1220, 446] on img at bounding box center [1271, 443] width 246 height 246
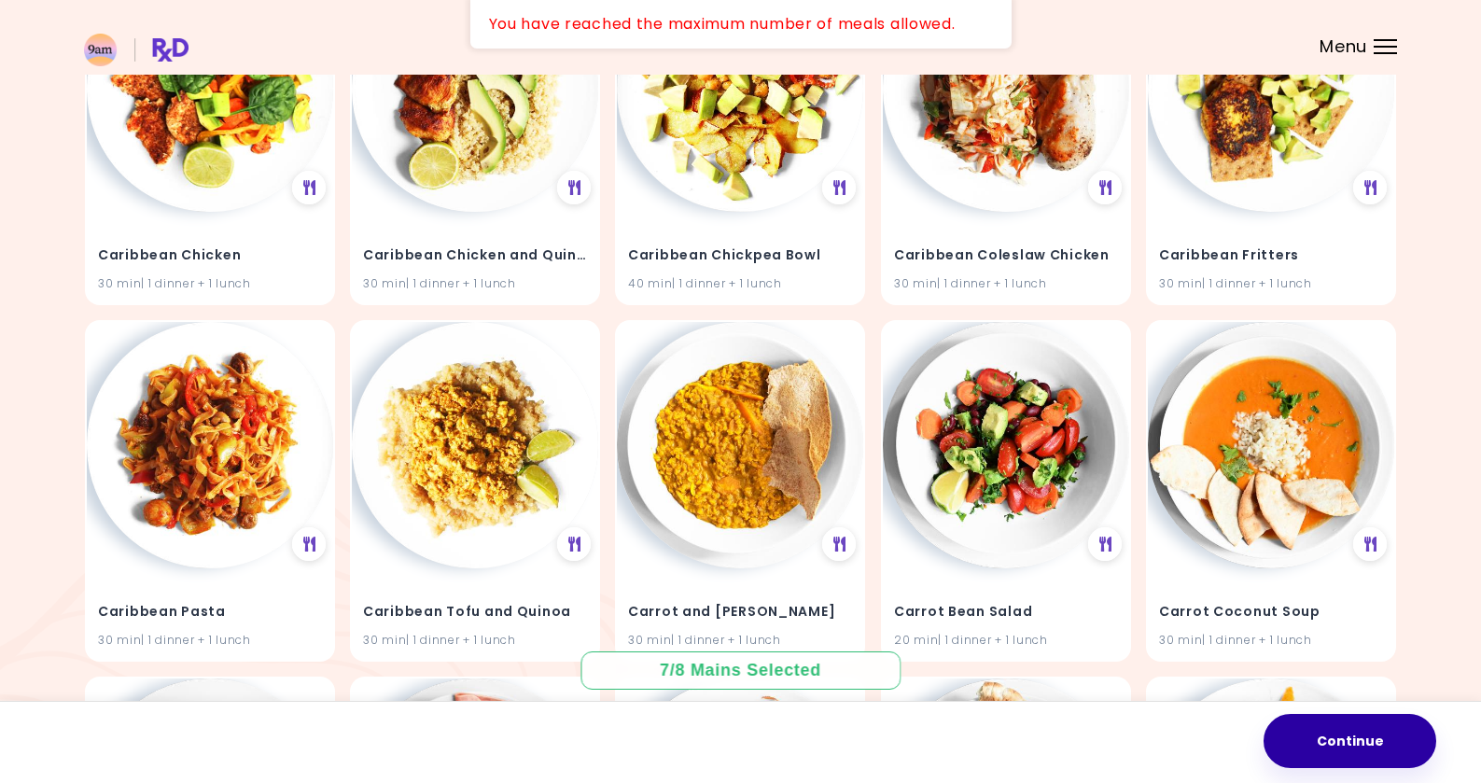
click at [1318, 740] on button "Continue" at bounding box center [1350, 741] width 173 height 54
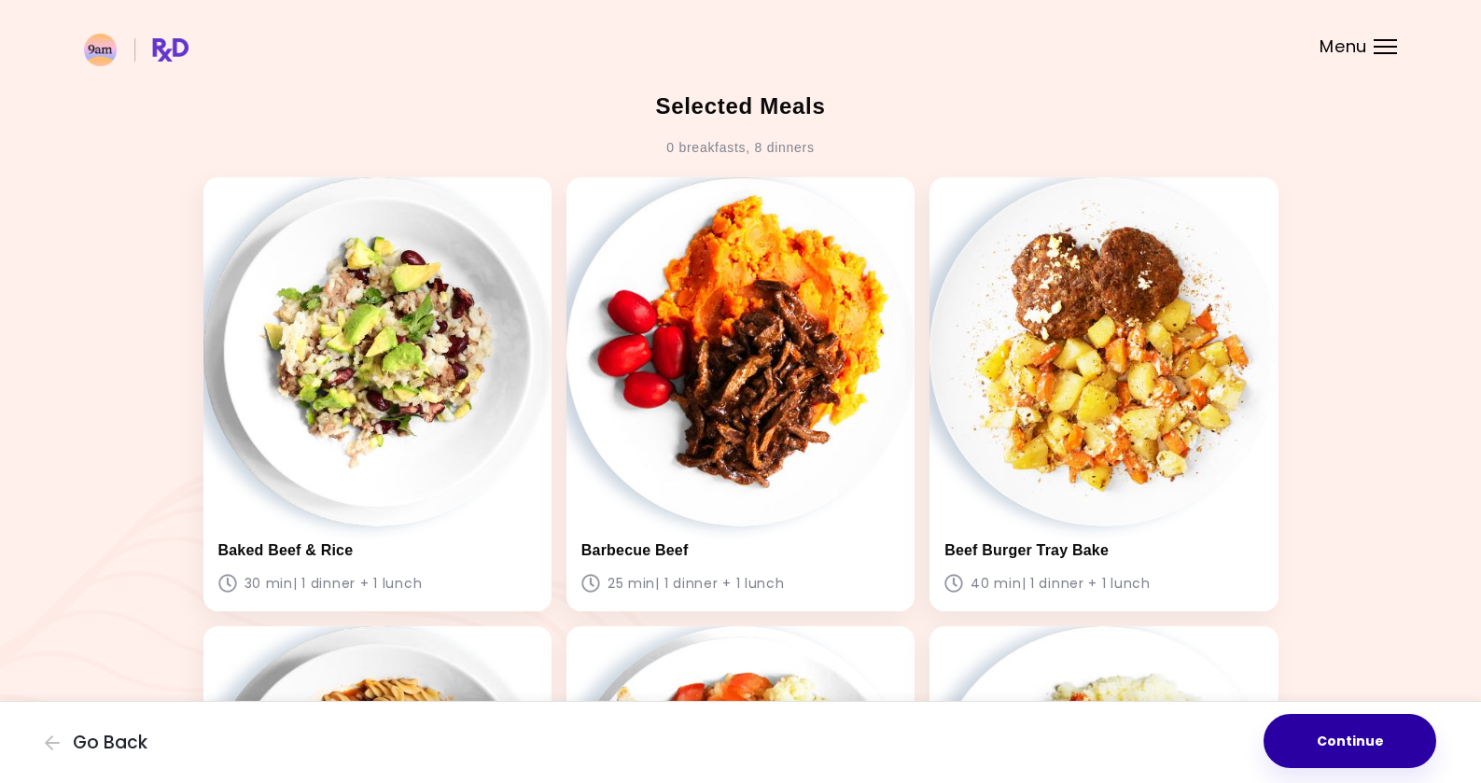
click at [1344, 724] on button "Continue" at bounding box center [1350, 741] width 173 height 54
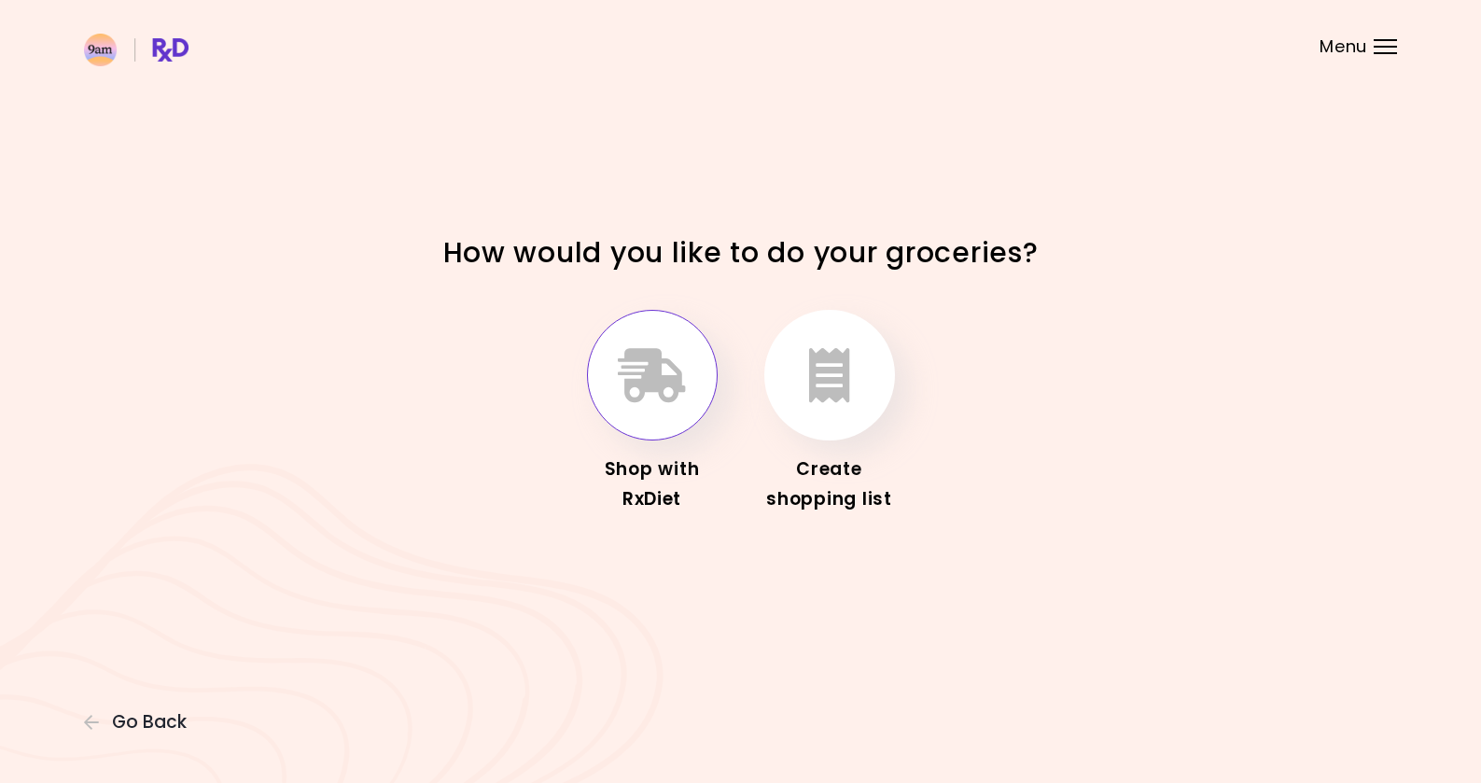
click at [619, 382] on icon "button" at bounding box center [652, 375] width 68 height 54
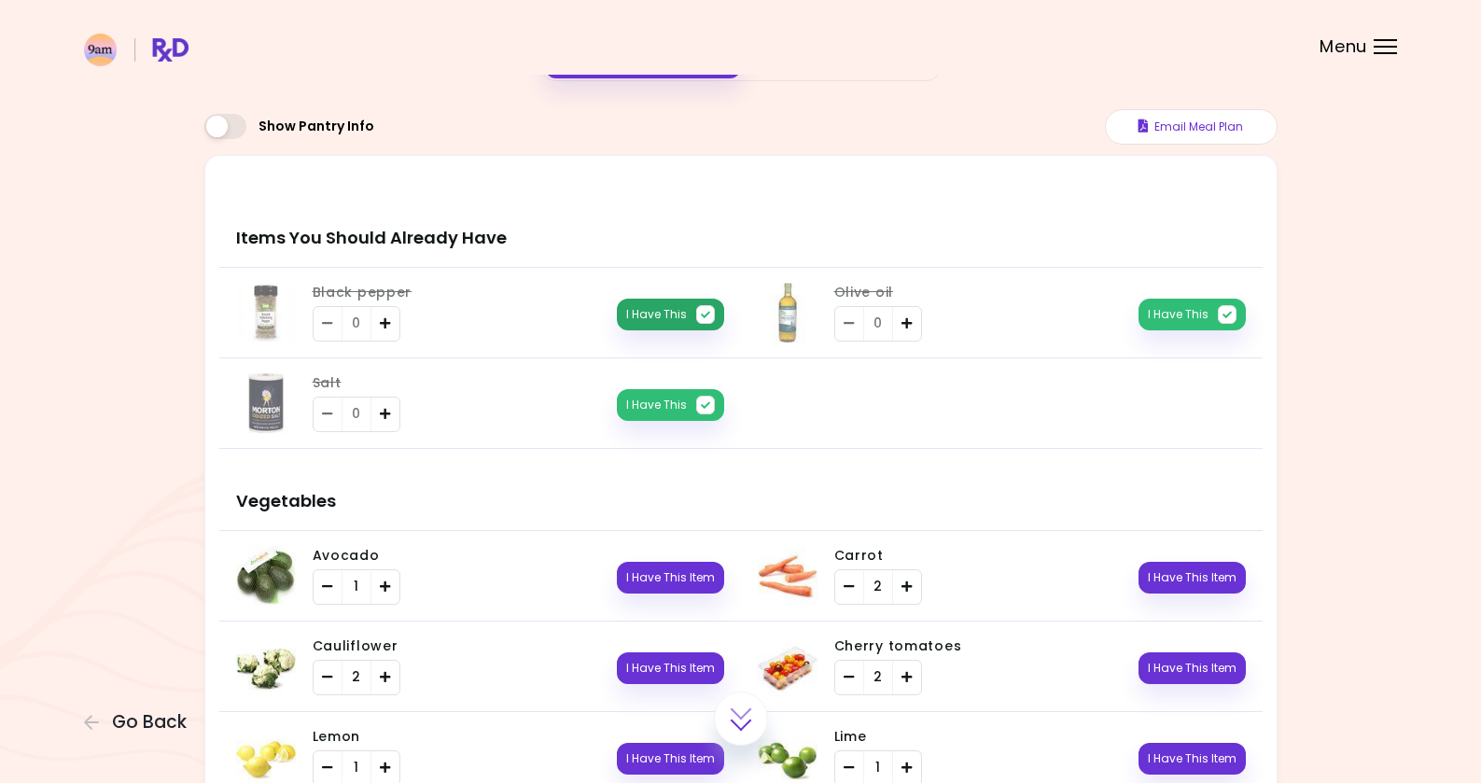
scroll to position [202, 0]
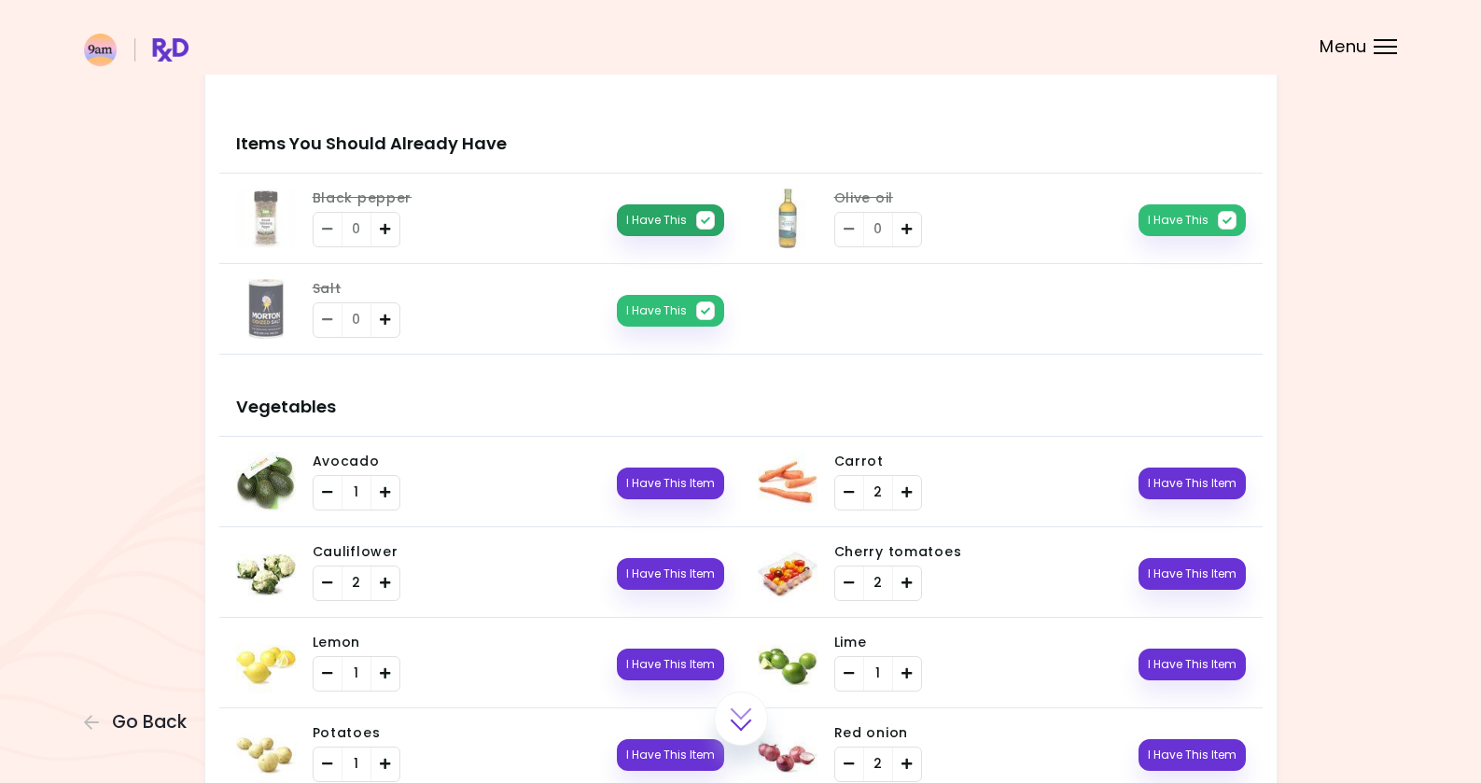
click at [673, 214] on button "I Have This" at bounding box center [670, 220] width 107 height 32
click at [648, 311] on button "I Have This" at bounding box center [670, 311] width 107 height 32
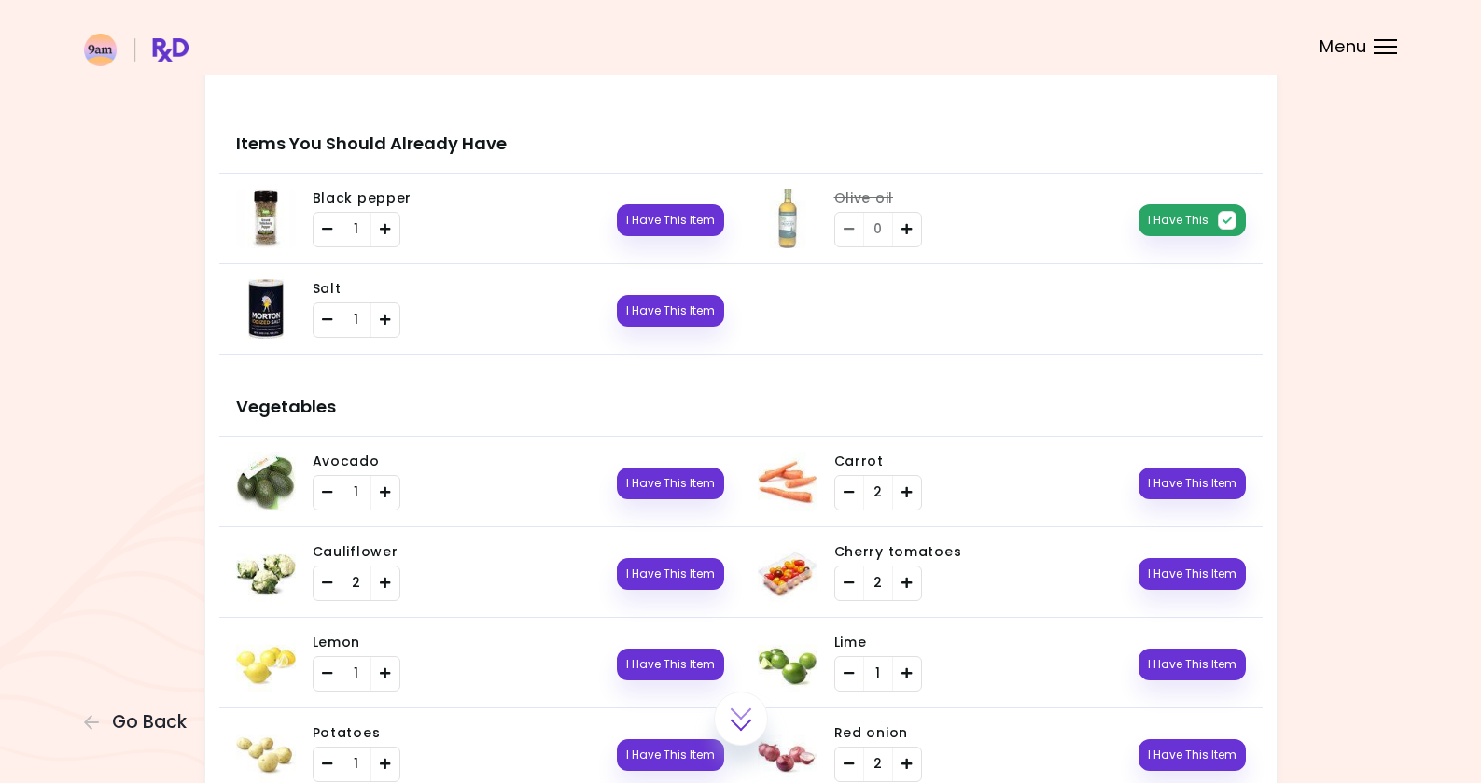
click at [1152, 220] on button "I Have This" at bounding box center [1191, 220] width 107 height 32
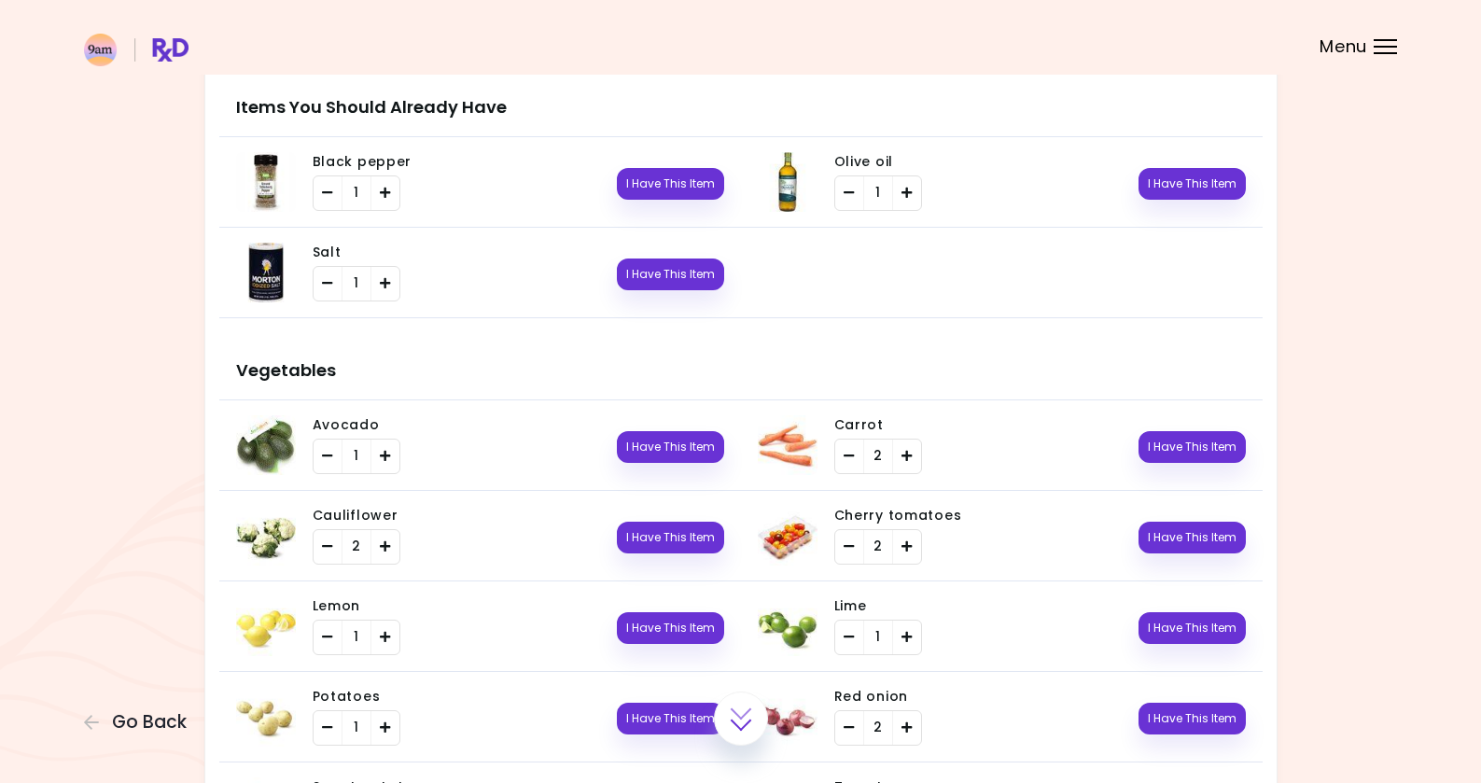
scroll to position [241, 0]
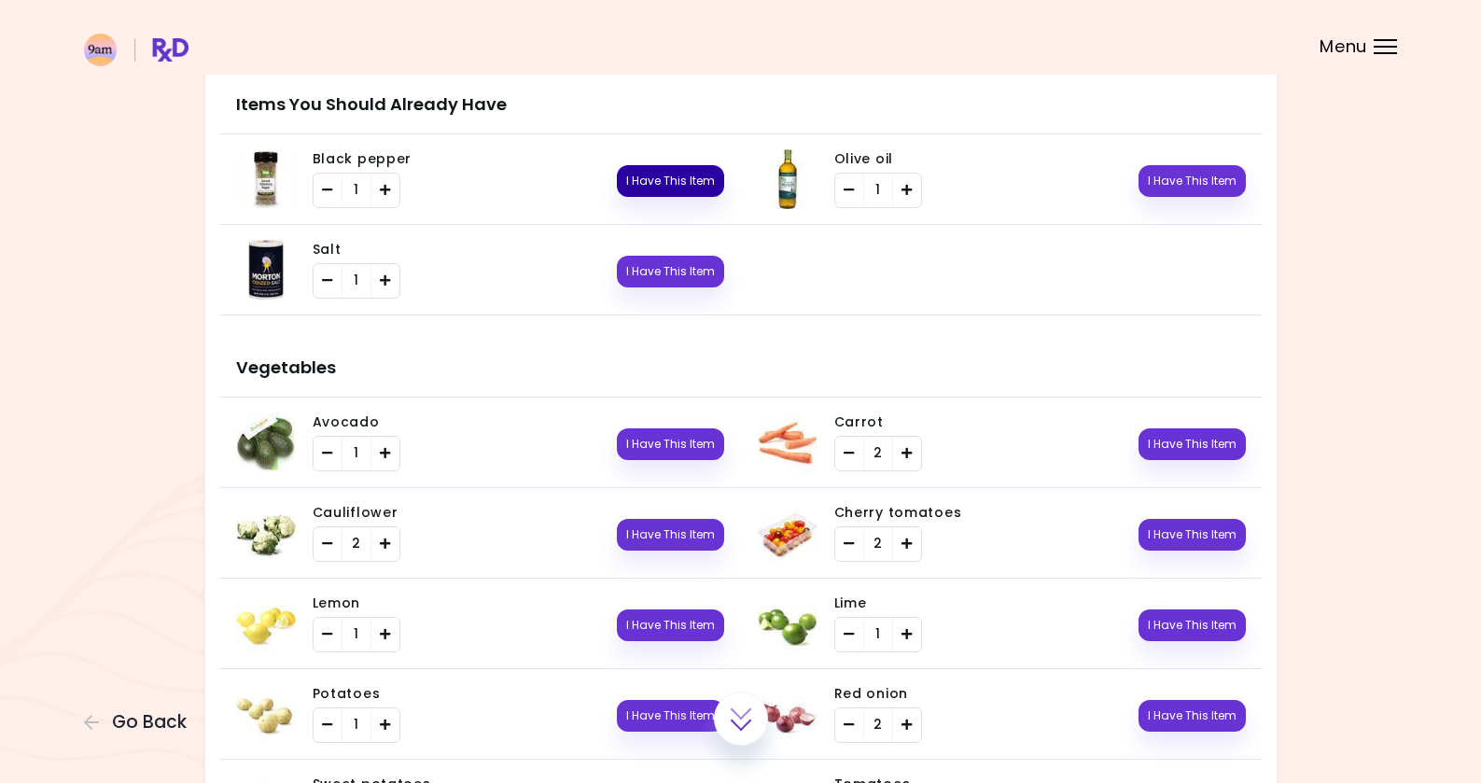
click at [667, 174] on button "I Have This Item" at bounding box center [670, 181] width 107 height 32
click at [658, 263] on button "I Have This Item" at bounding box center [670, 272] width 107 height 32
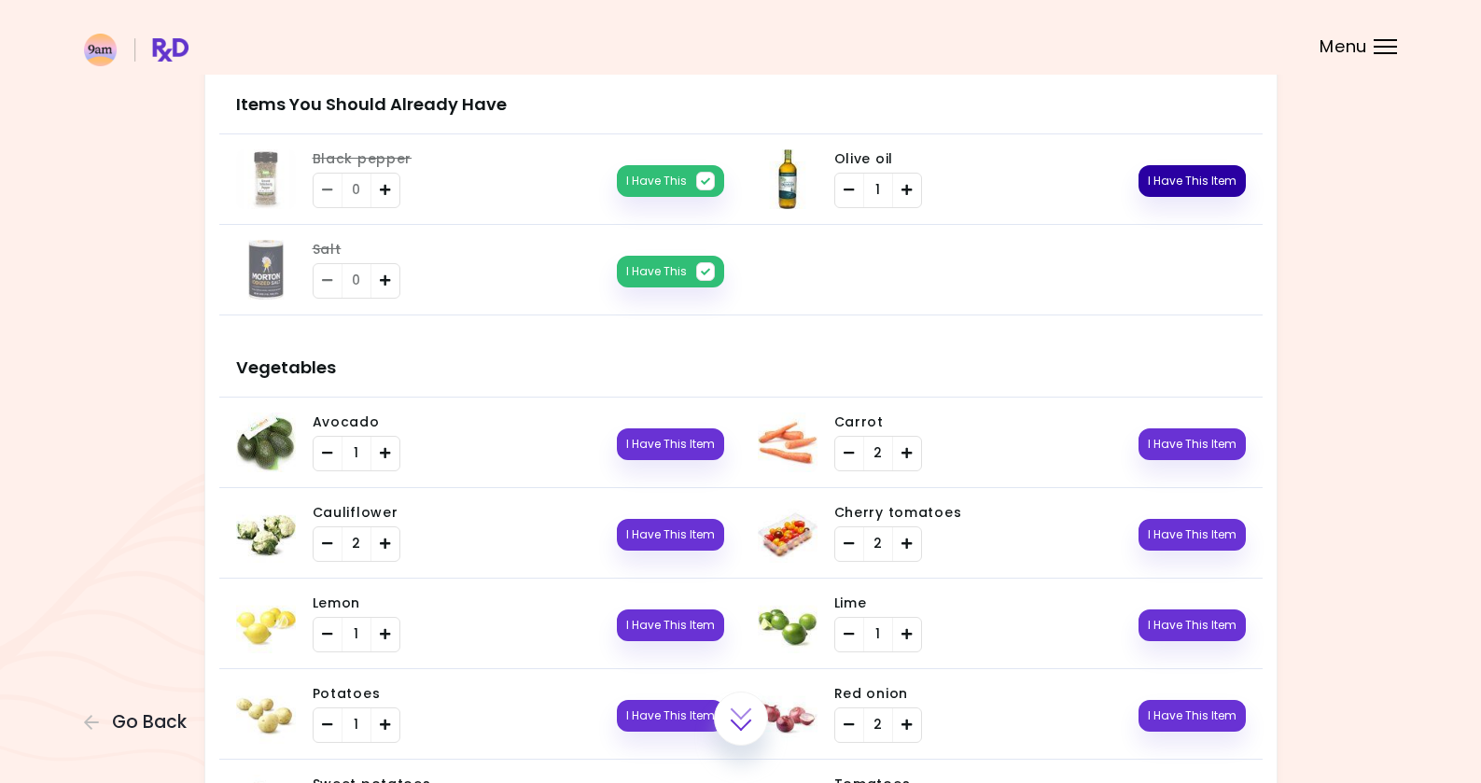
click at [1165, 186] on button "I Have This Item" at bounding box center [1191, 181] width 107 height 32
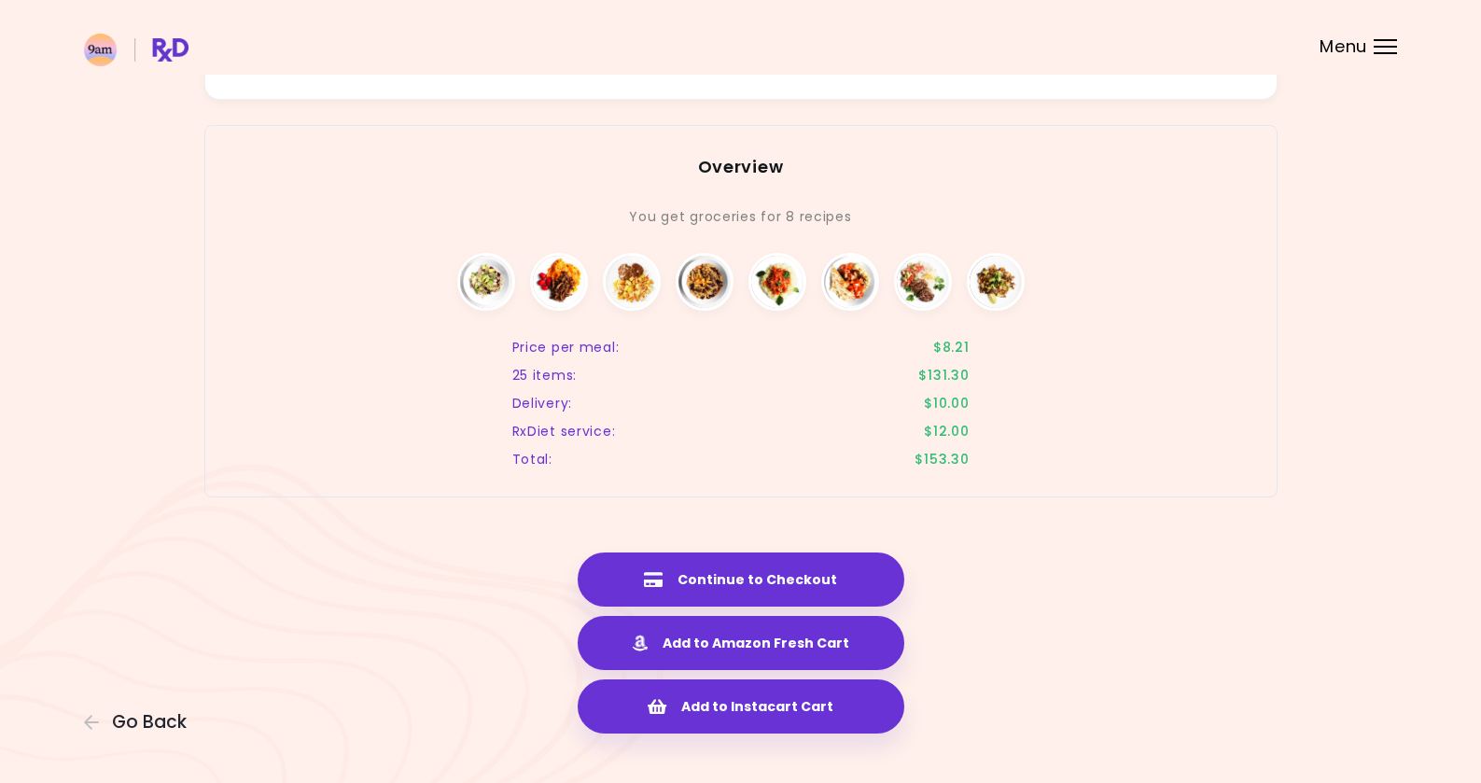
scroll to position [2805, 0]
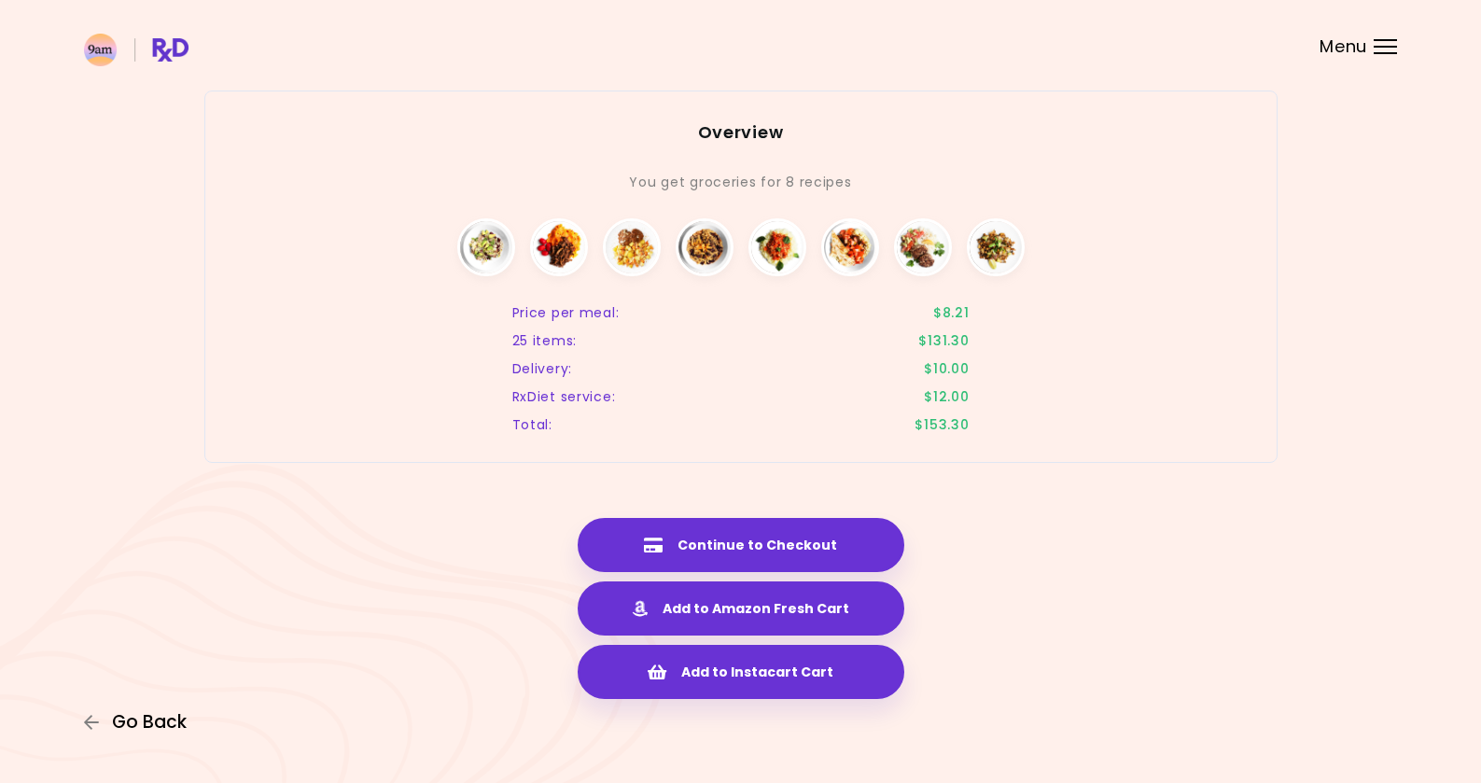
click at [168, 722] on span "Go Back" at bounding box center [149, 722] width 75 height 21
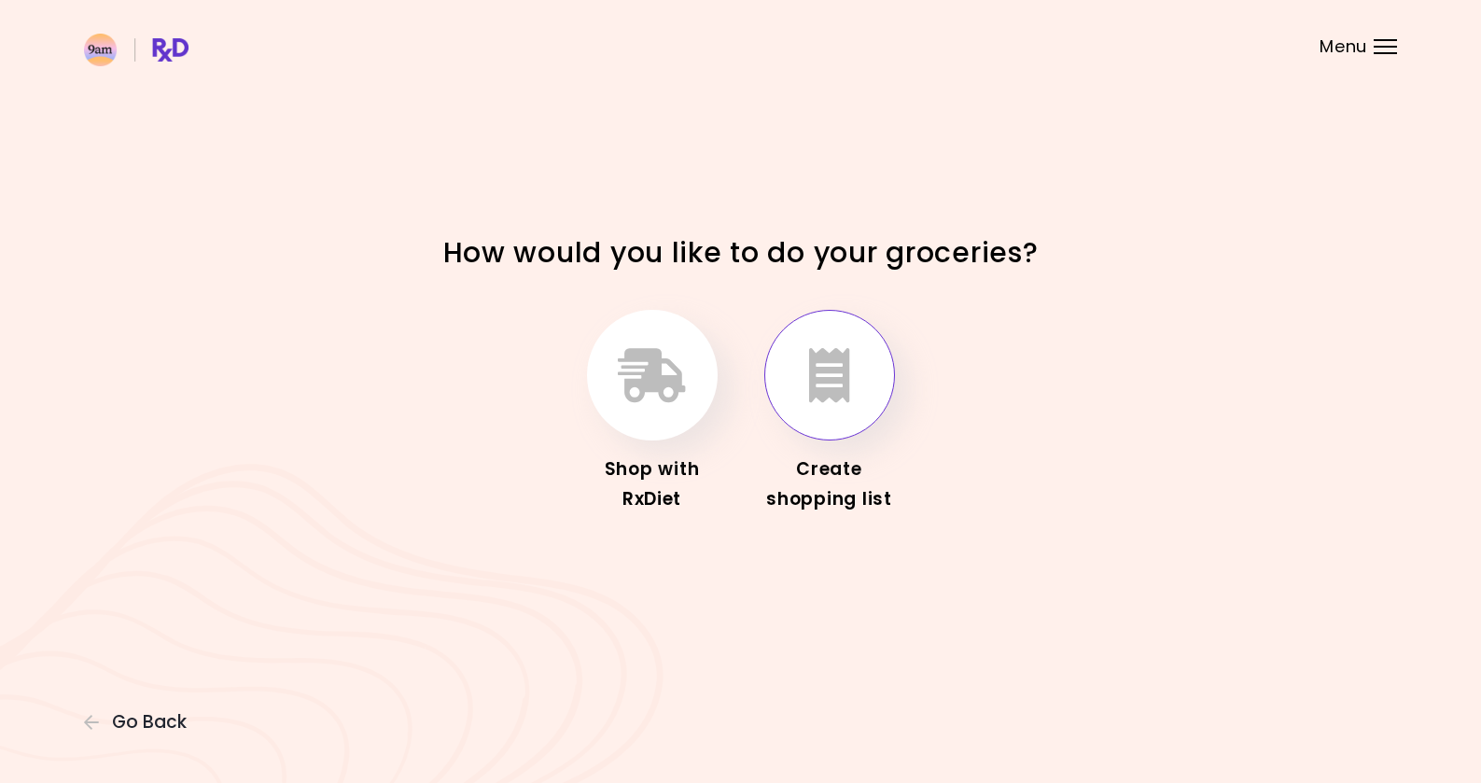
click at [852, 381] on button "button" at bounding box center [829, 375] width 131 height 131
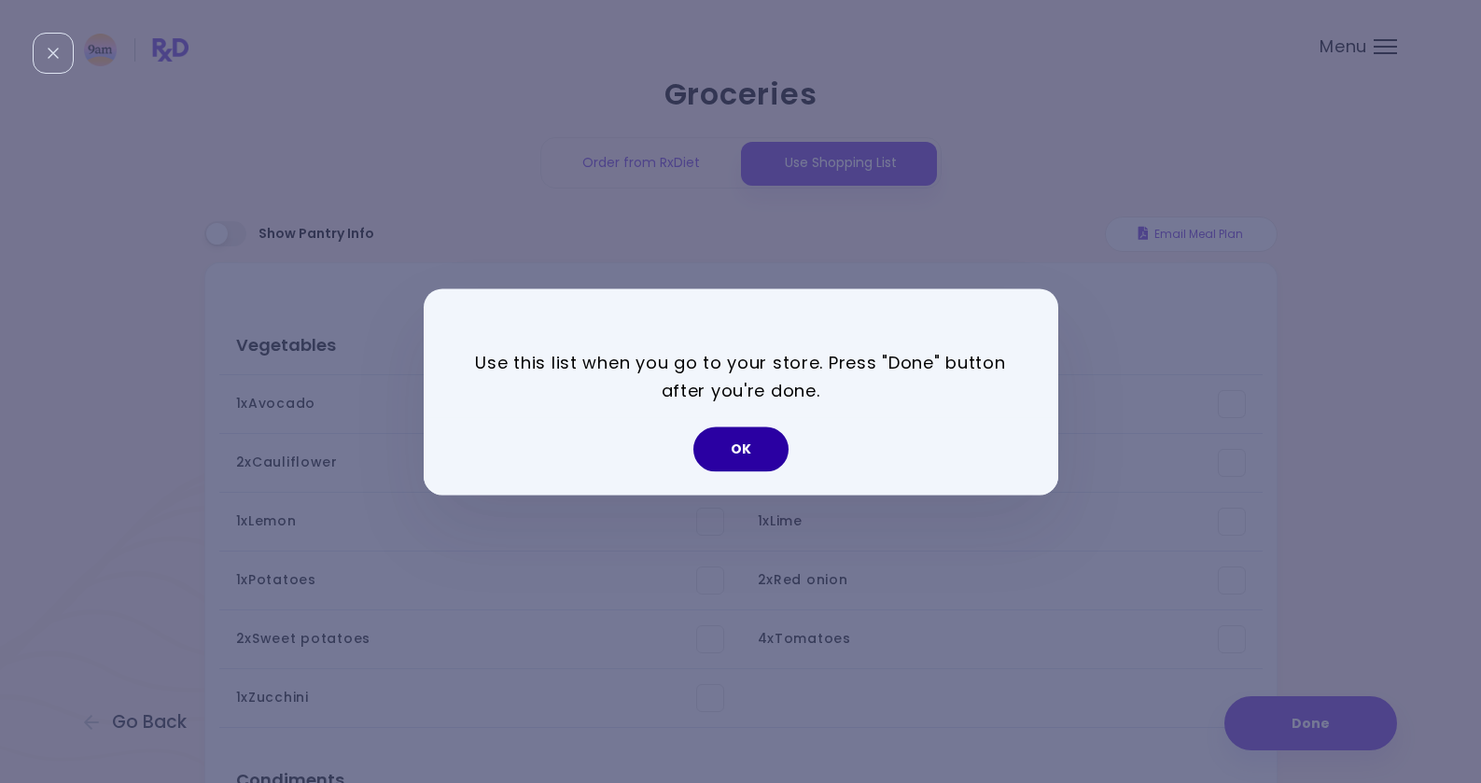
click at [725, 461] on button "OK" at bounding box center [740, 448] width 95 height 45
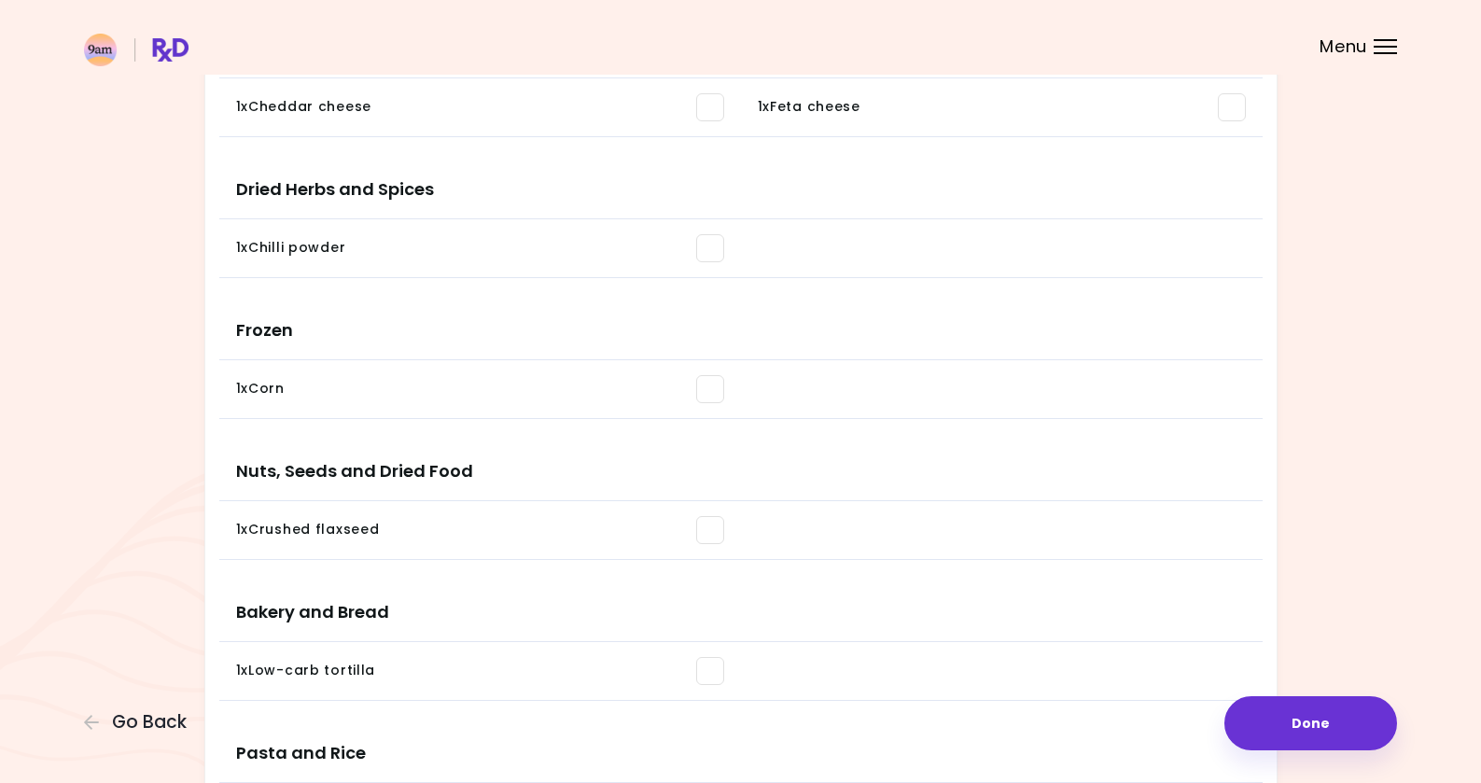
scroll to position [1596, 0]
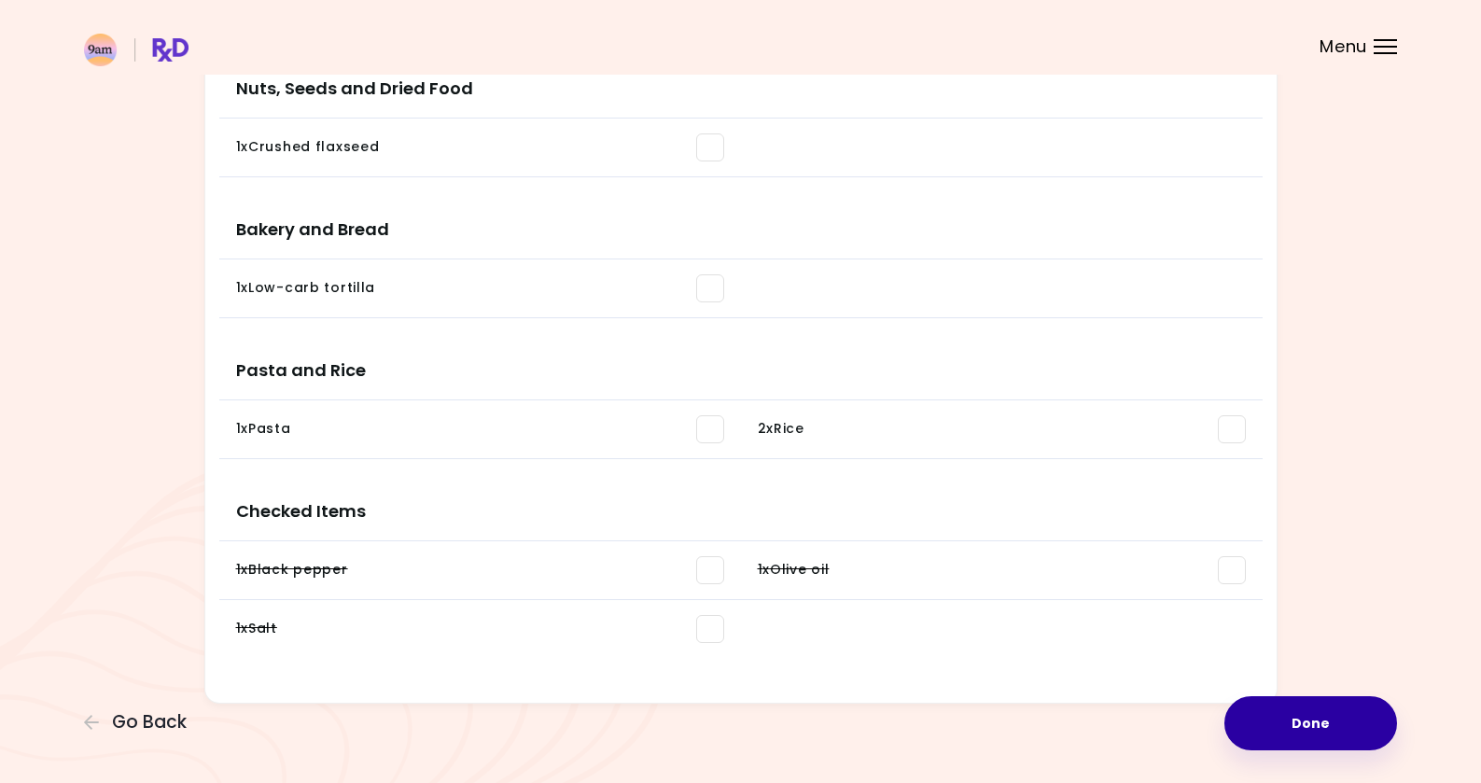
click at [1306, 726] on button "Done" at bounding box center [1310, 723] width 173 height 54
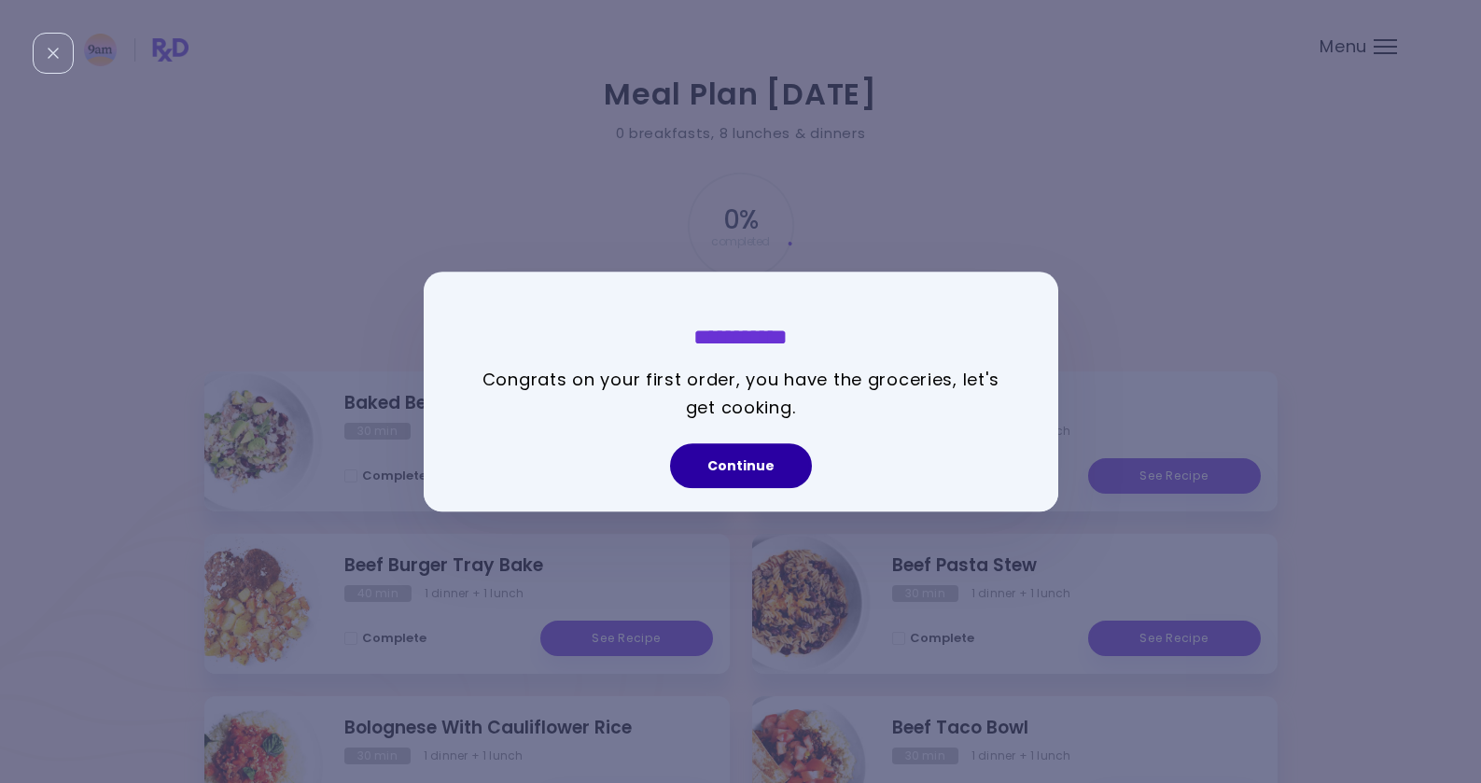
click at [740, 450] on button "Continue" at bounding box center [741, 465] width 142 height 45
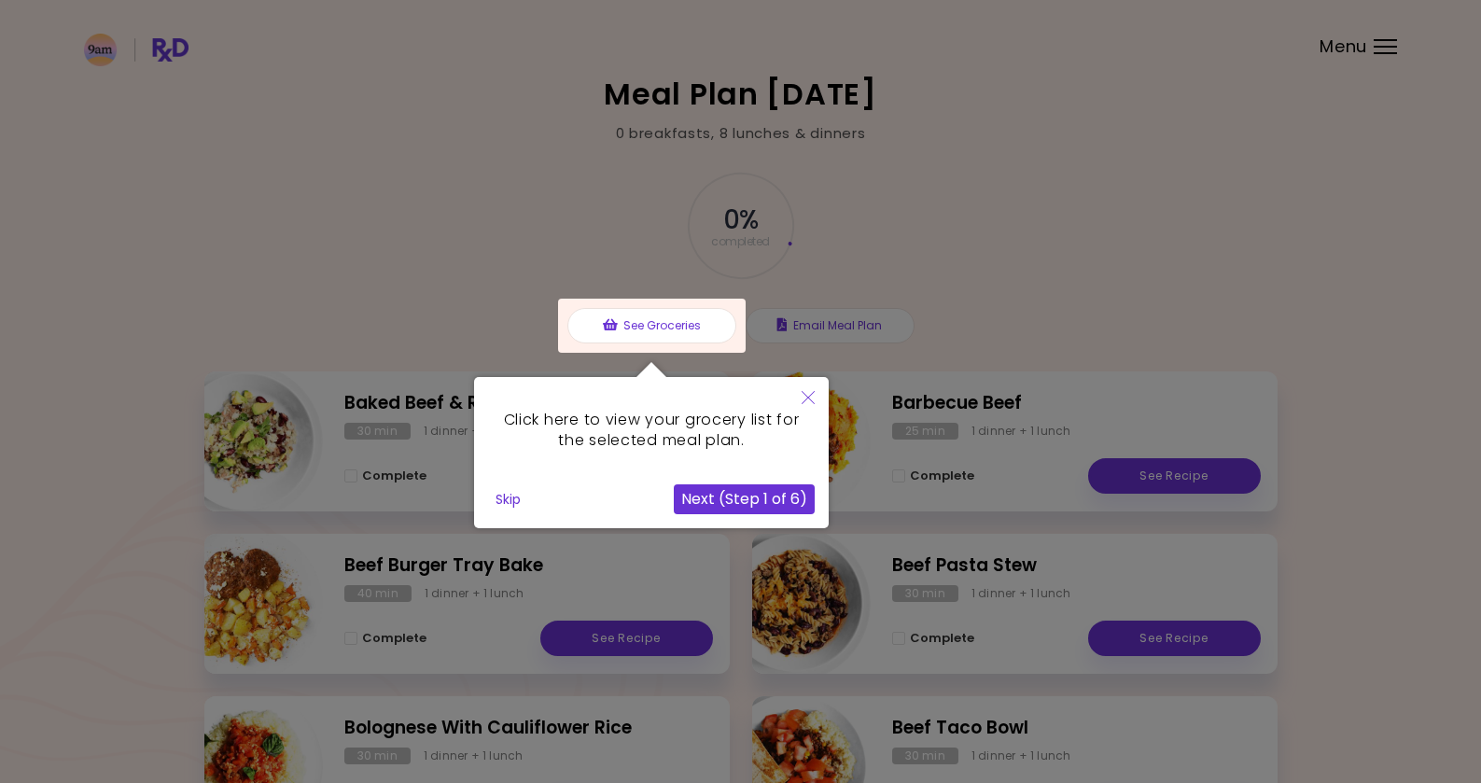
click at [733, 499] on button "Next (Step 1 of 6)" at bounding box center [744, 499] width 141 height 30
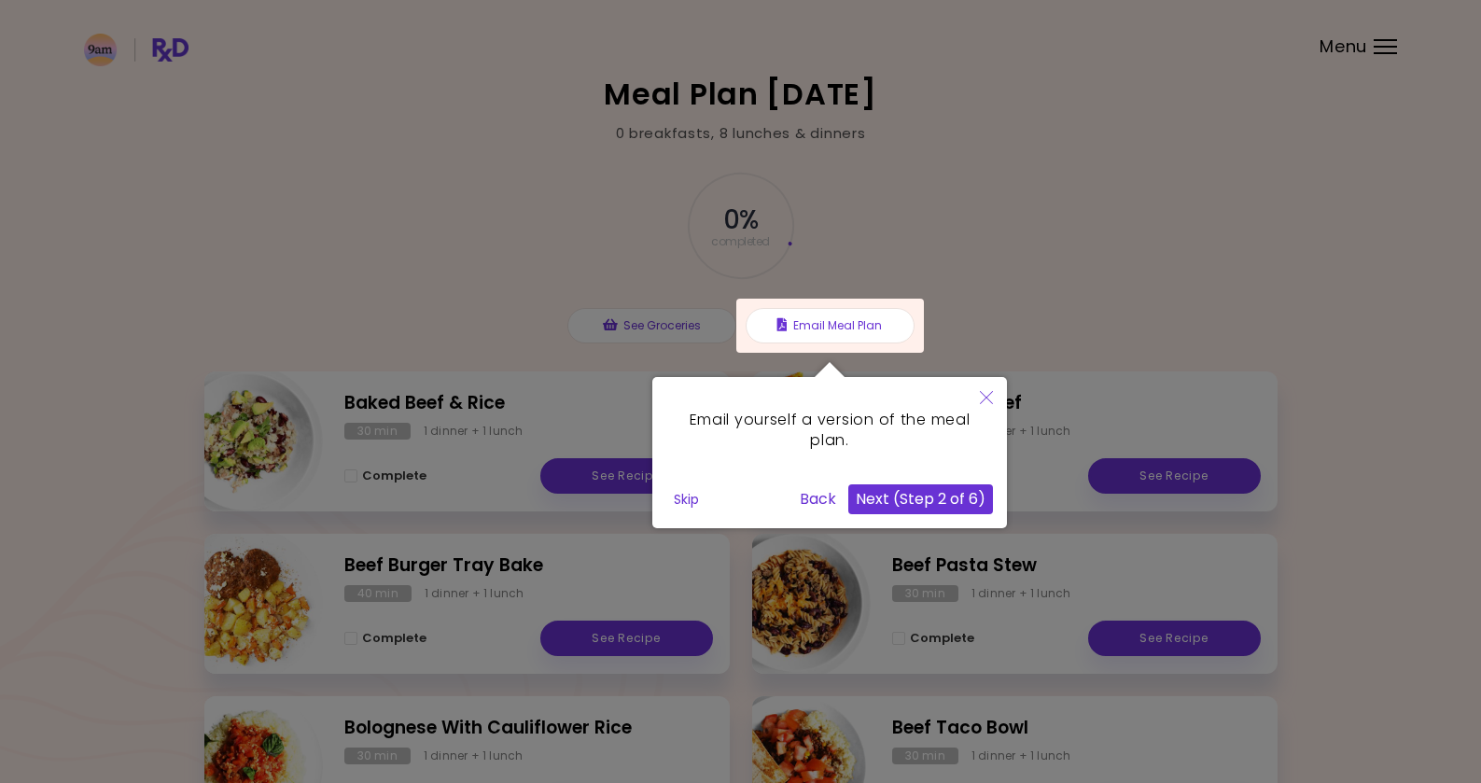
click at [915, 494] on button "Next (Step 2 of 6)" at bounding box center [920, 499] width 145 height 30
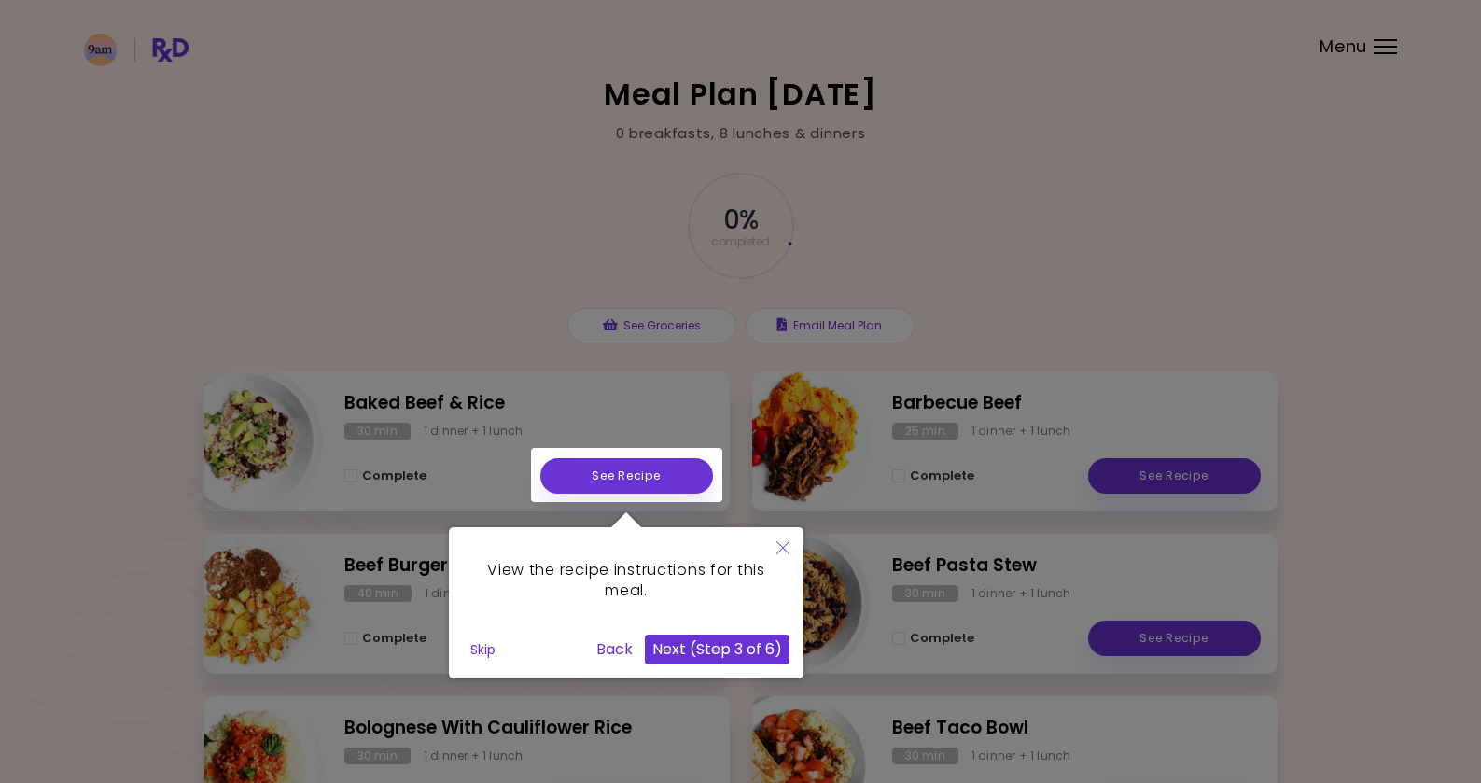
click at [739, 650] on button "Next (Step 3 of 6)" at bounding box center [717, 650] width 145 height 30
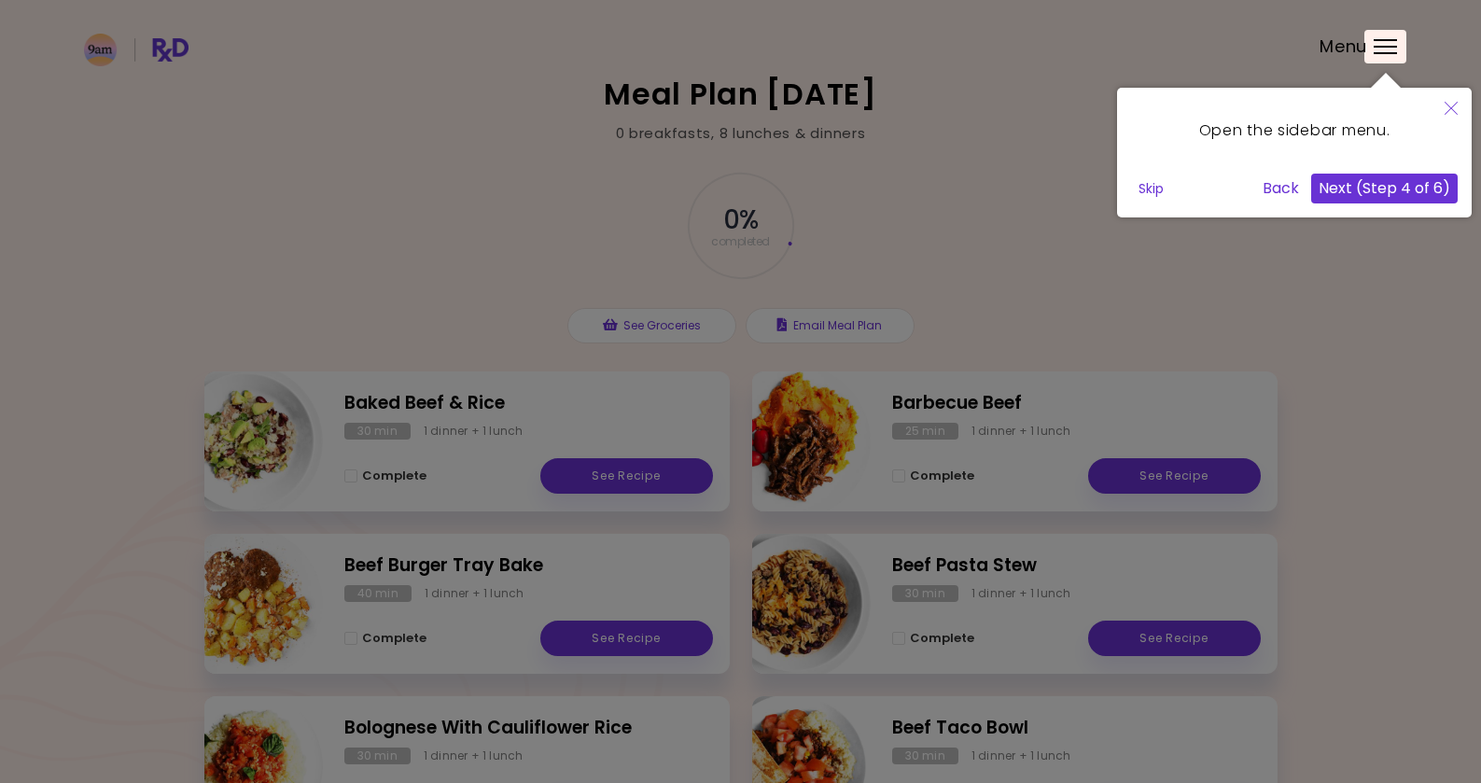
click at [1392, 179] on button "Next (Step 4 of 6)" at bounding box center [1384, 189] width 147 height 30
